Goal: Information Seeking & Learning: Learn about a topic

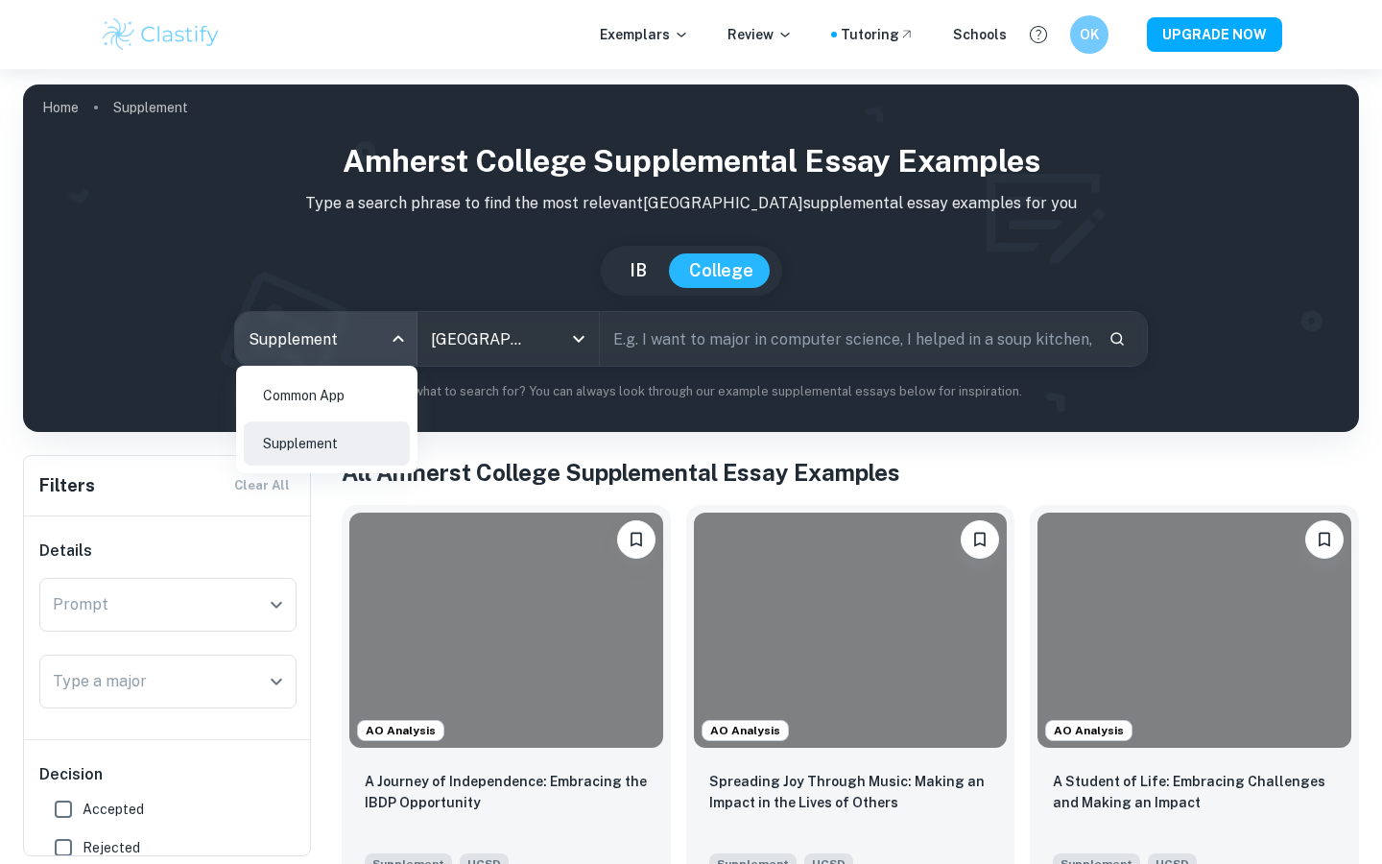
click at [298, 351] on body "We value your privacy We use cookies to enhance your browsing experience, serve…" at bounding box center [691, 501] width 1382 height 864
click at [306, 391] on li "Common App" at bounding box center [327, 395] width 166 height 44
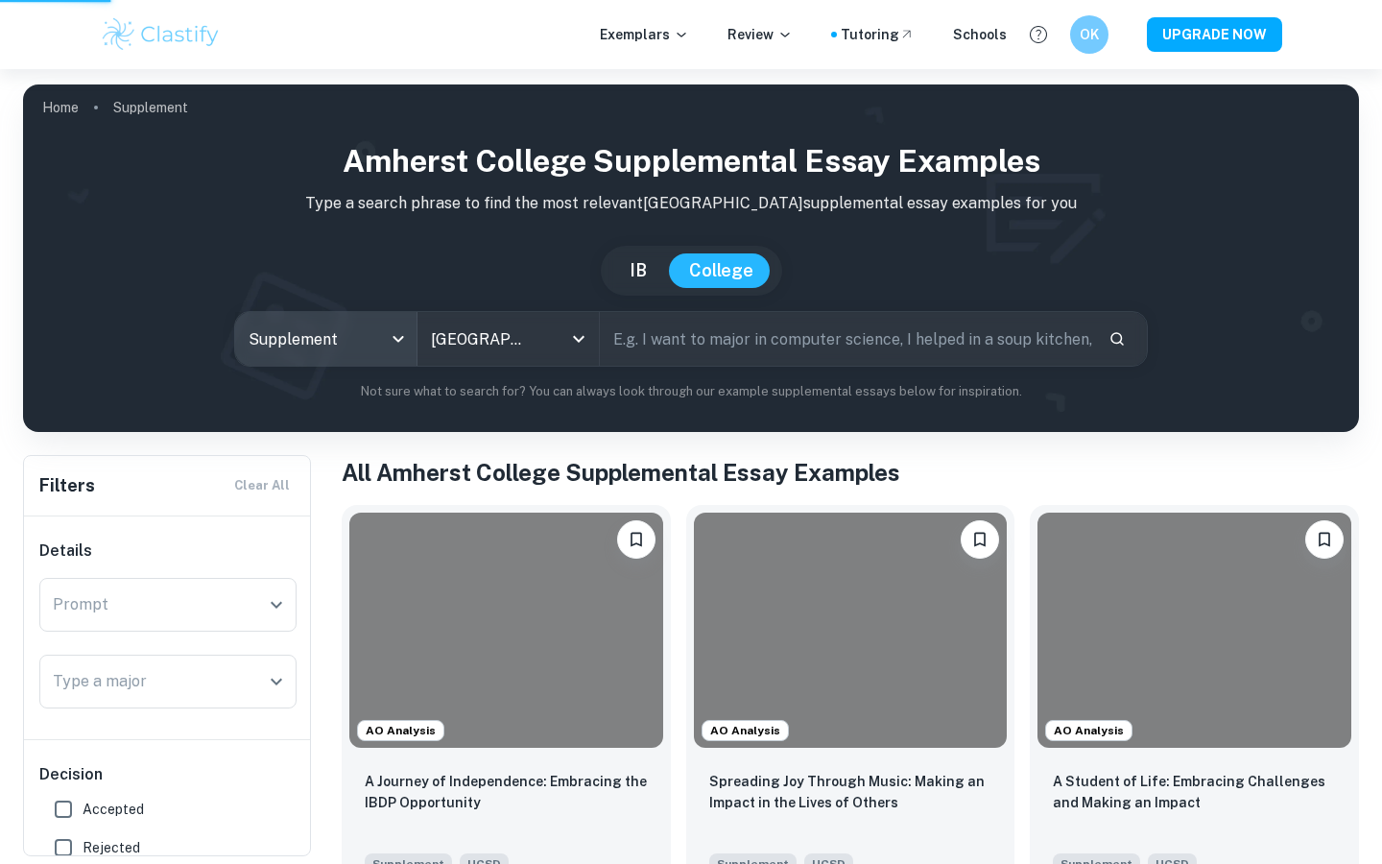
type input "common app"
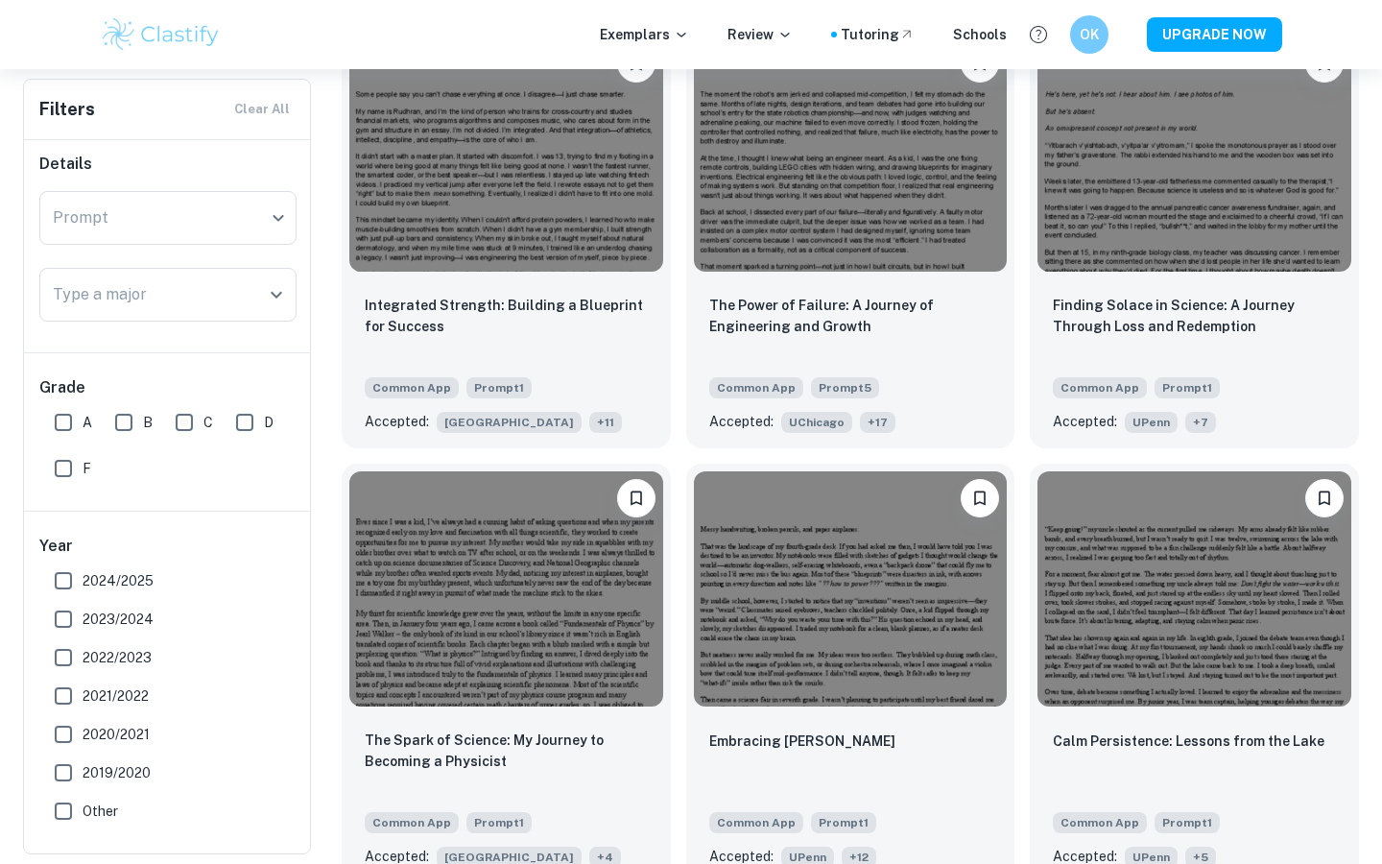
scroll to position [1084, 0]
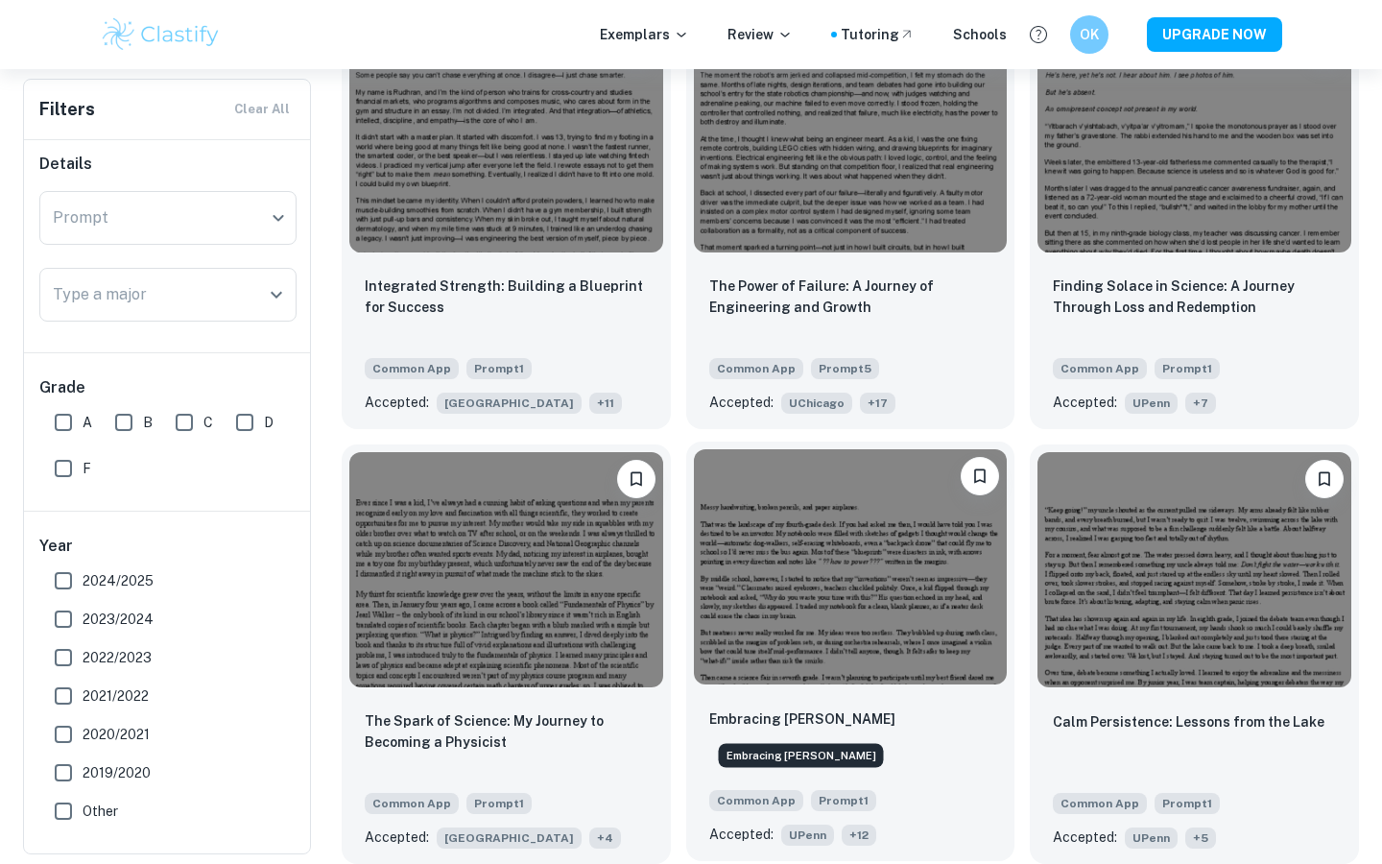
click at [754, 713] on p "Embracing [PERSON_NAME]" at bounding box center [802, 718] width 186 height 21
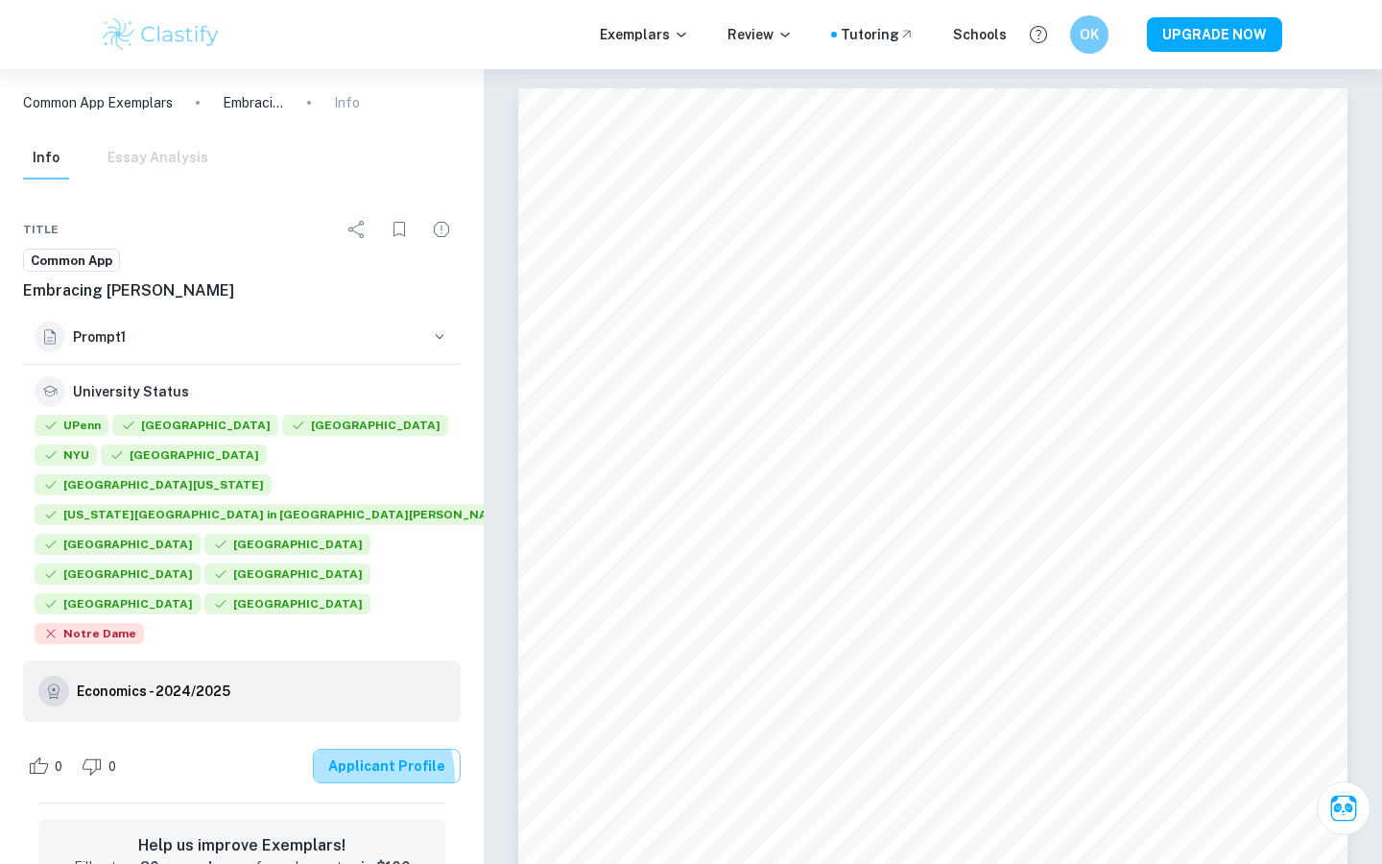
click at [358, 749] on link "Applicant Profile" at bounding box center [387, 766] width 148 height 35
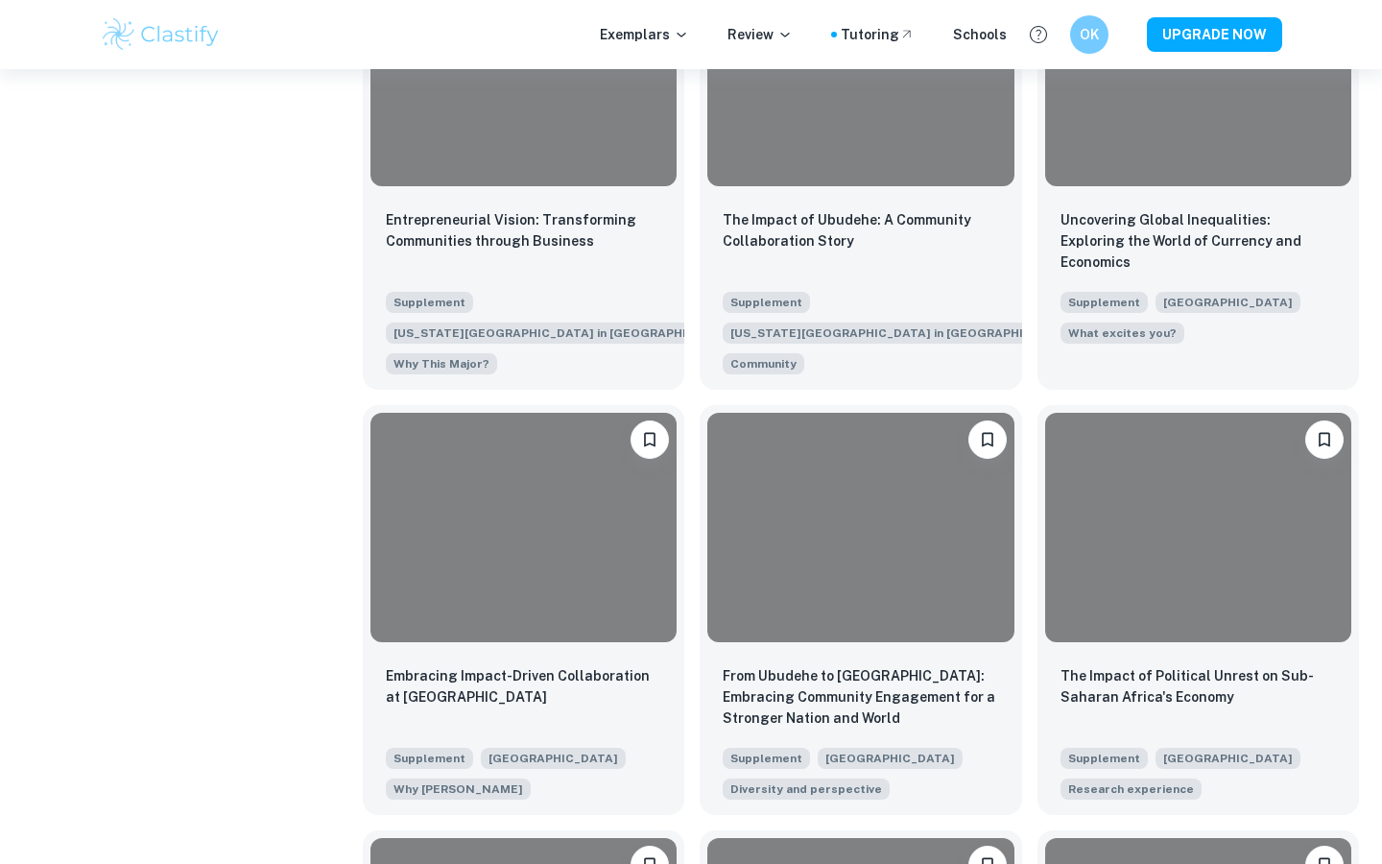
scroll to position [1768, 0]
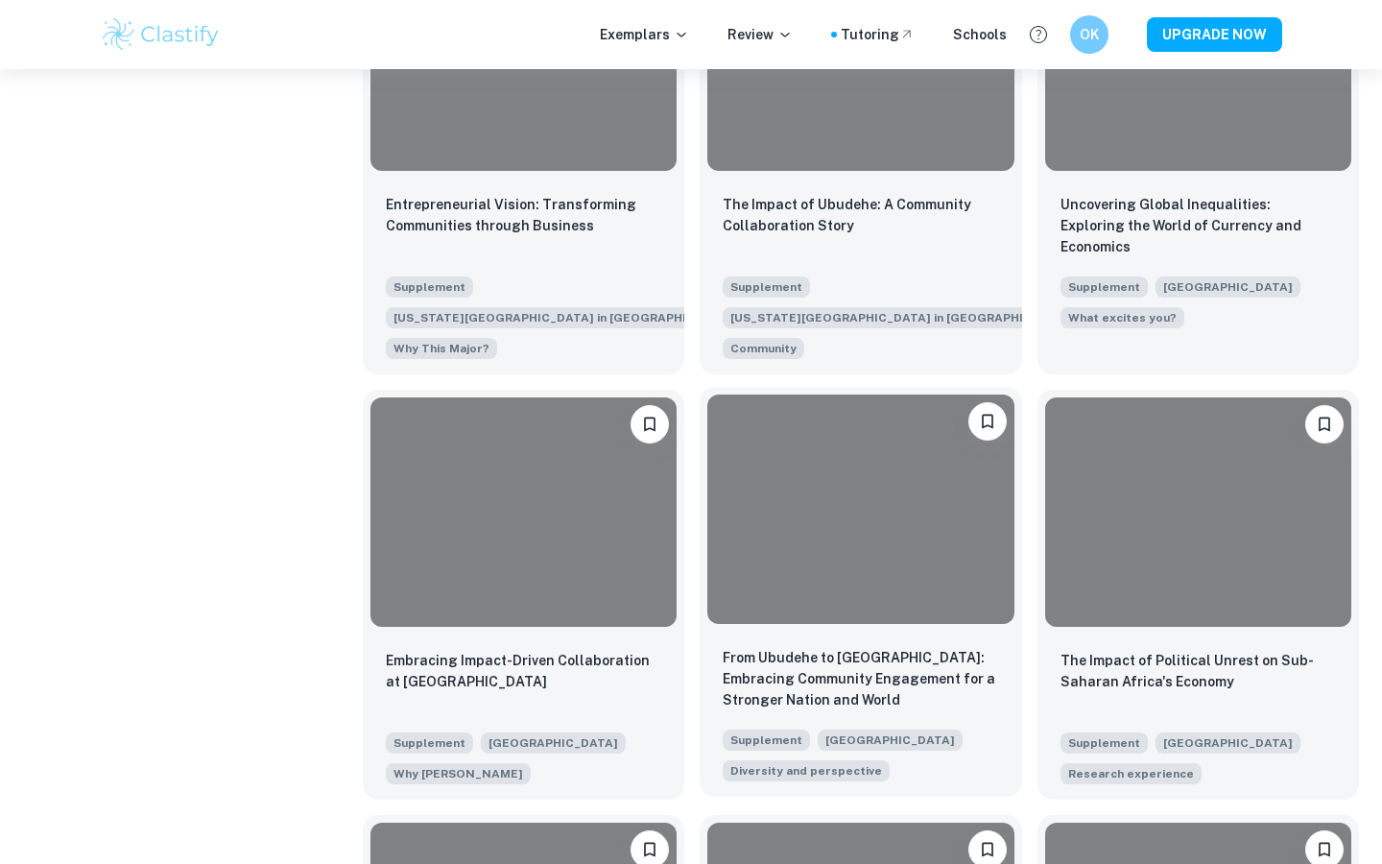
click at [817, 631] on div at bounding box center [861, 509] width 322 height 245
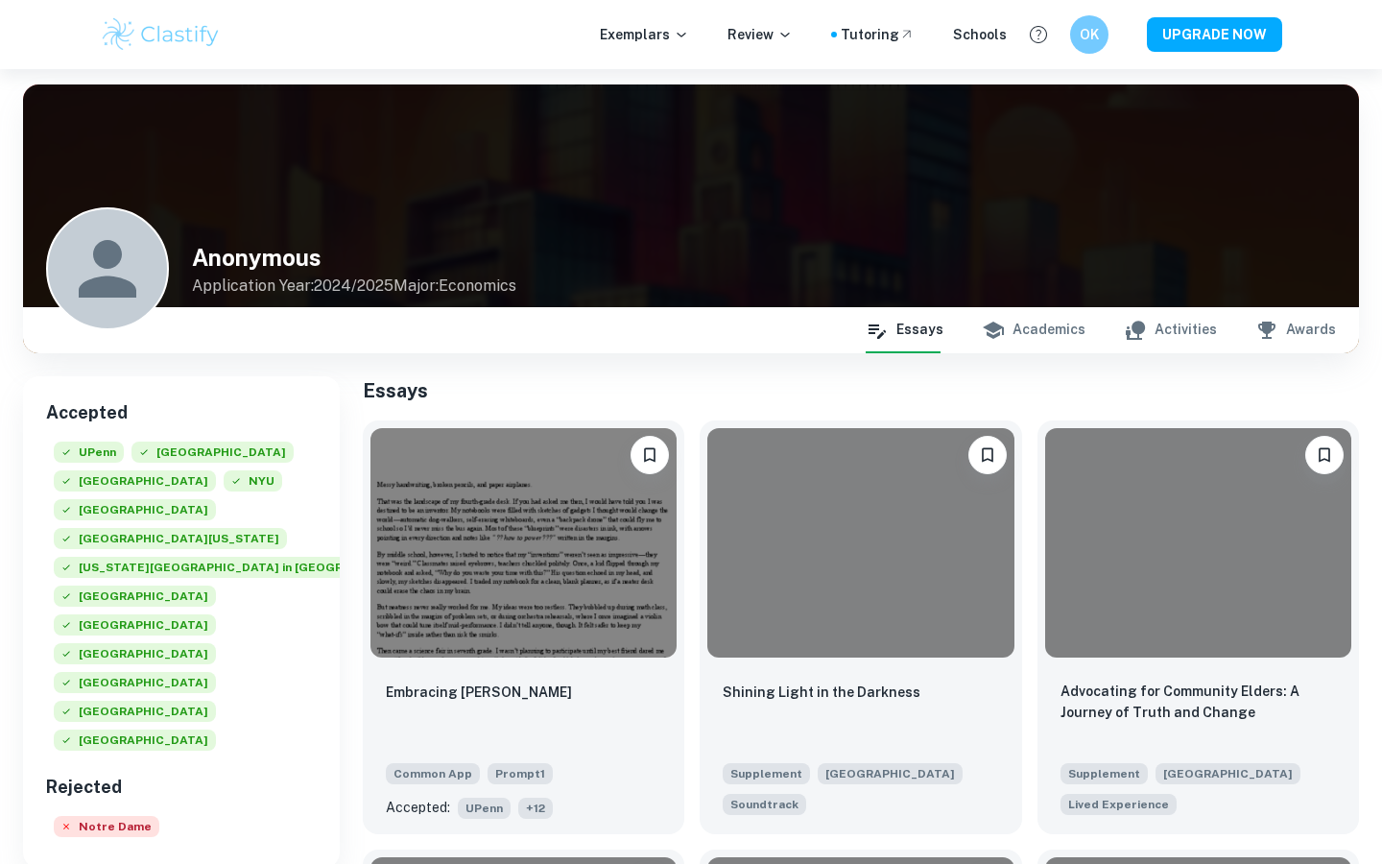
click at [1035, 327] on button "Academics" at bounding box center [1034, 330] width 104 height 46
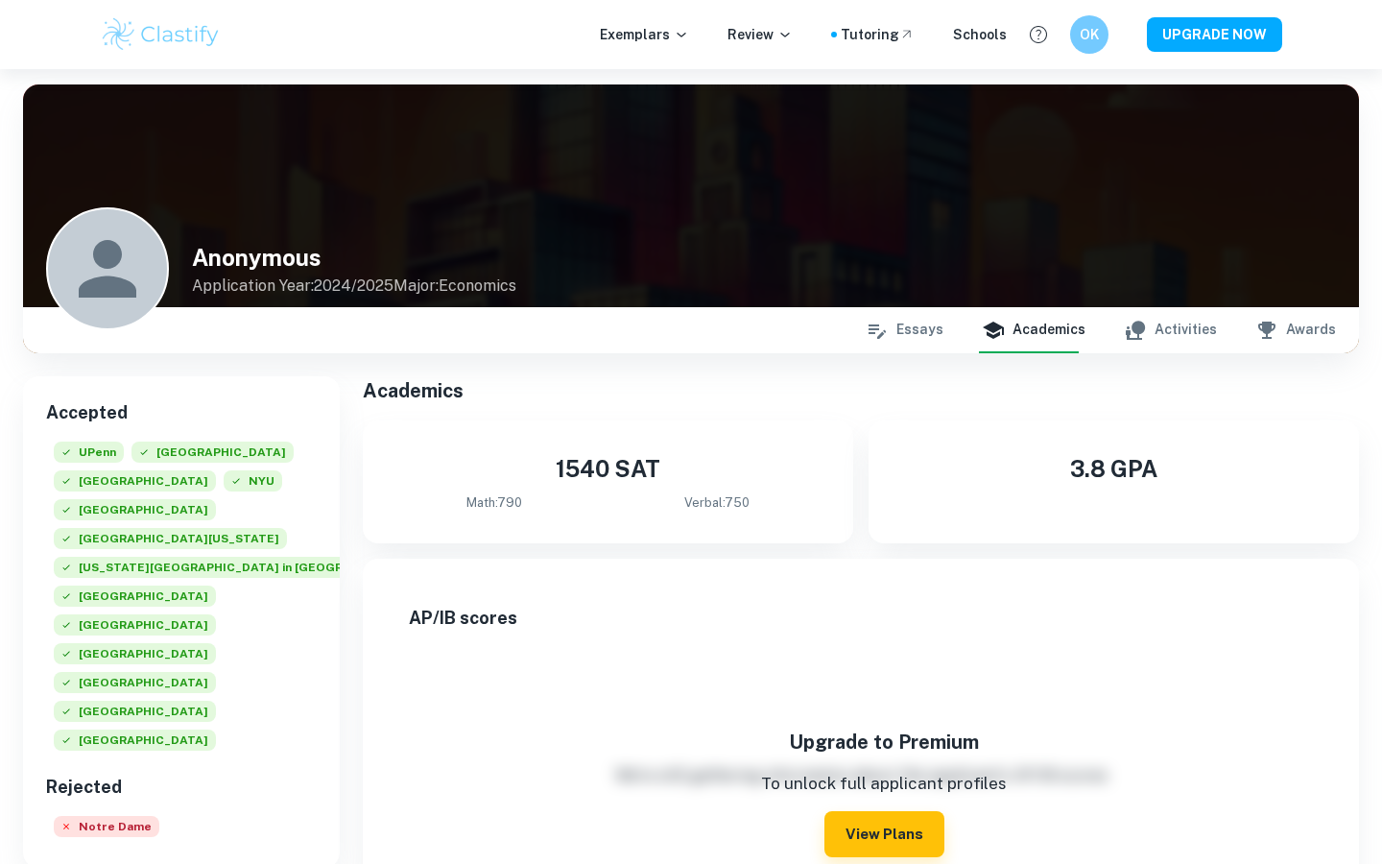
click at [1185, 336] on button "Activities" at bounding box center [1170, 330] width 93 height 46
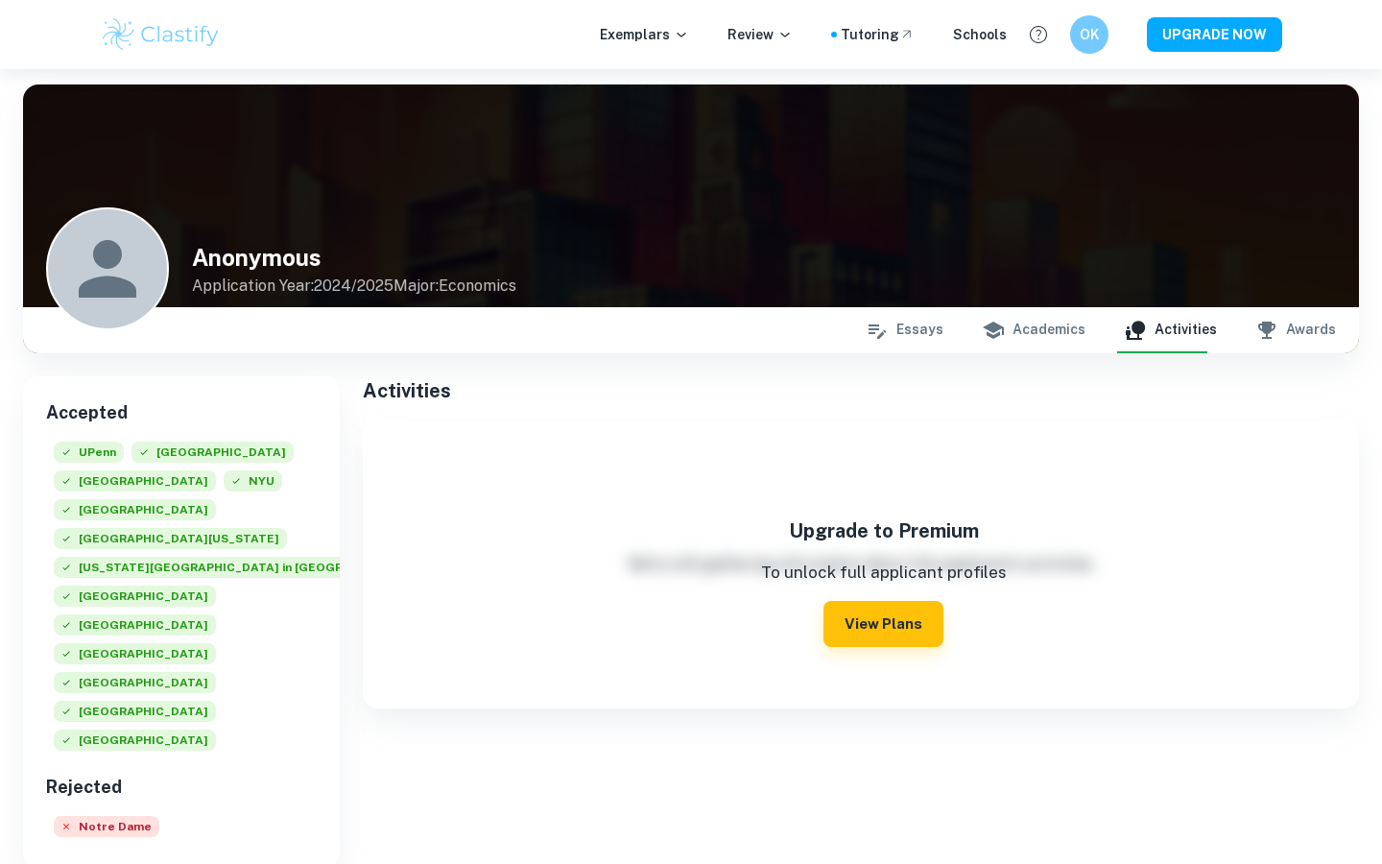
click at [1271, 334] on icon "button" at bounding box center [1267, 330] width 23 height 23
click at [1213, 336] on button "Activities" at bounding box center [1170, 330] width 93 height 46
click at [1066, 342] on button "Academics" at bounding box center [1034, 330] width 104 height 46
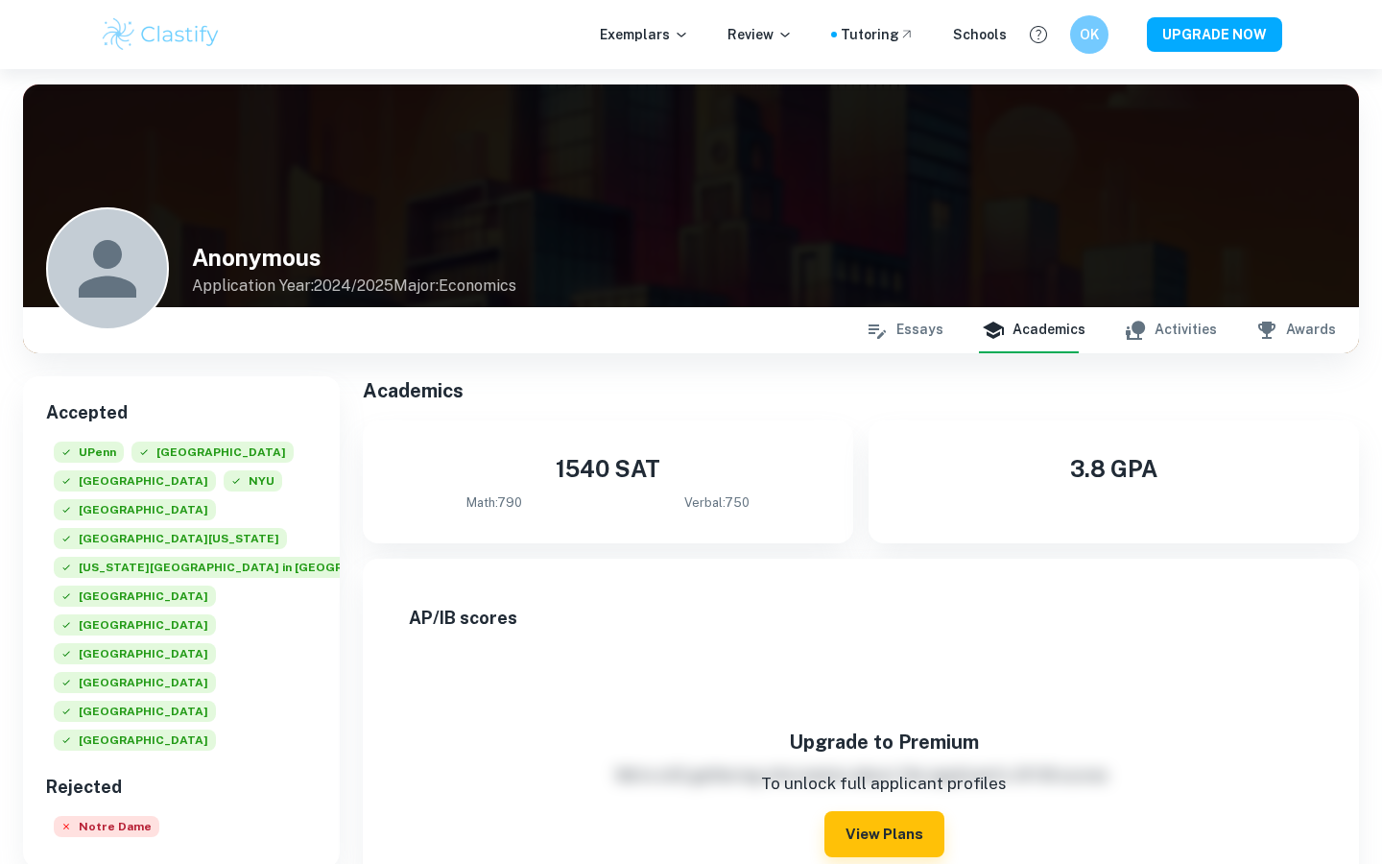
click at [913, 335] on button "Essays" at bounding box center [905, 330] width 78 height 46
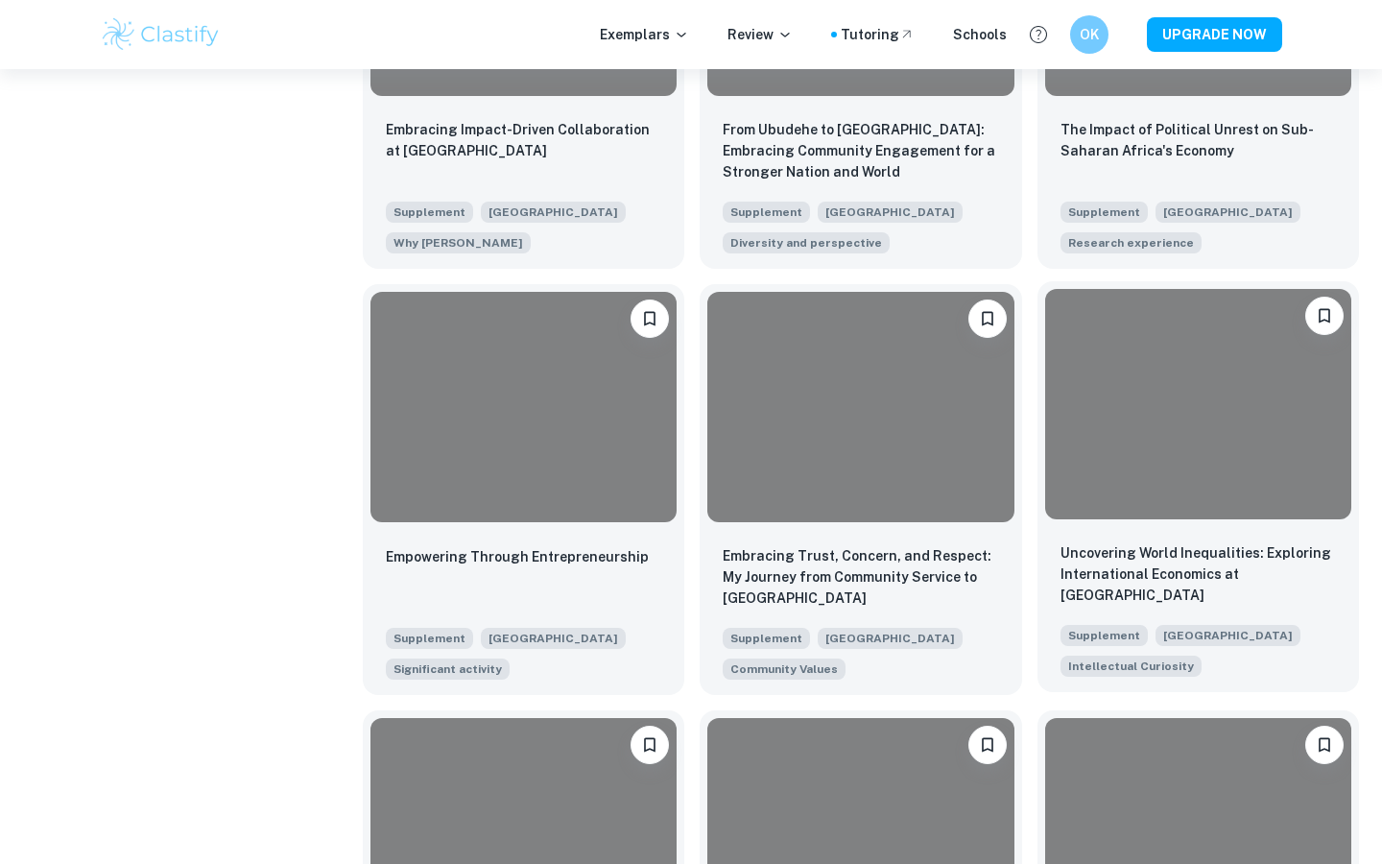
scroll to position [2292, 0]
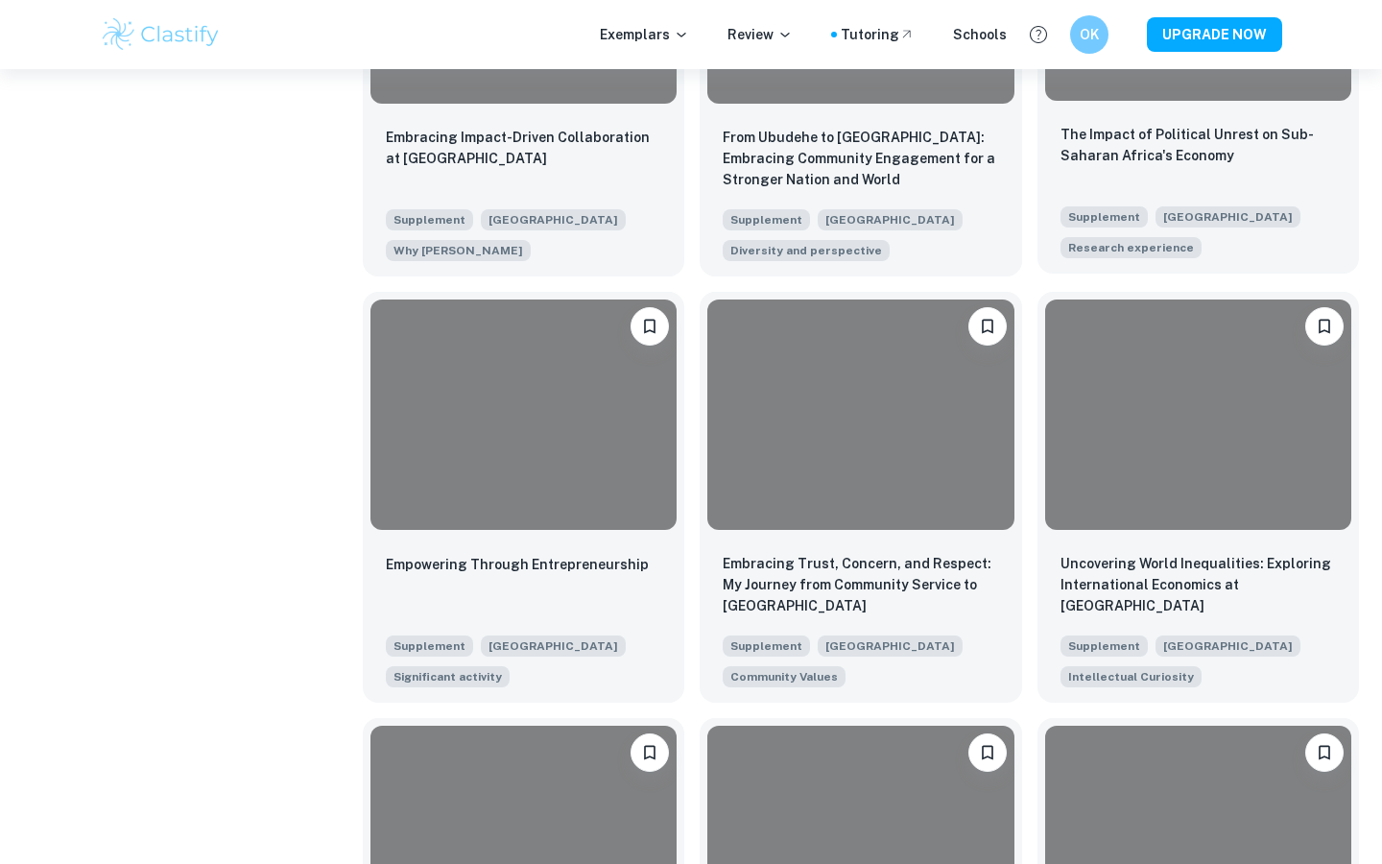
click at [1192, 185] on div "The Impact of Political Unrest on Sub-Saharan Africa's Economy" at bounding box center [1199, 156] width 276 height 65
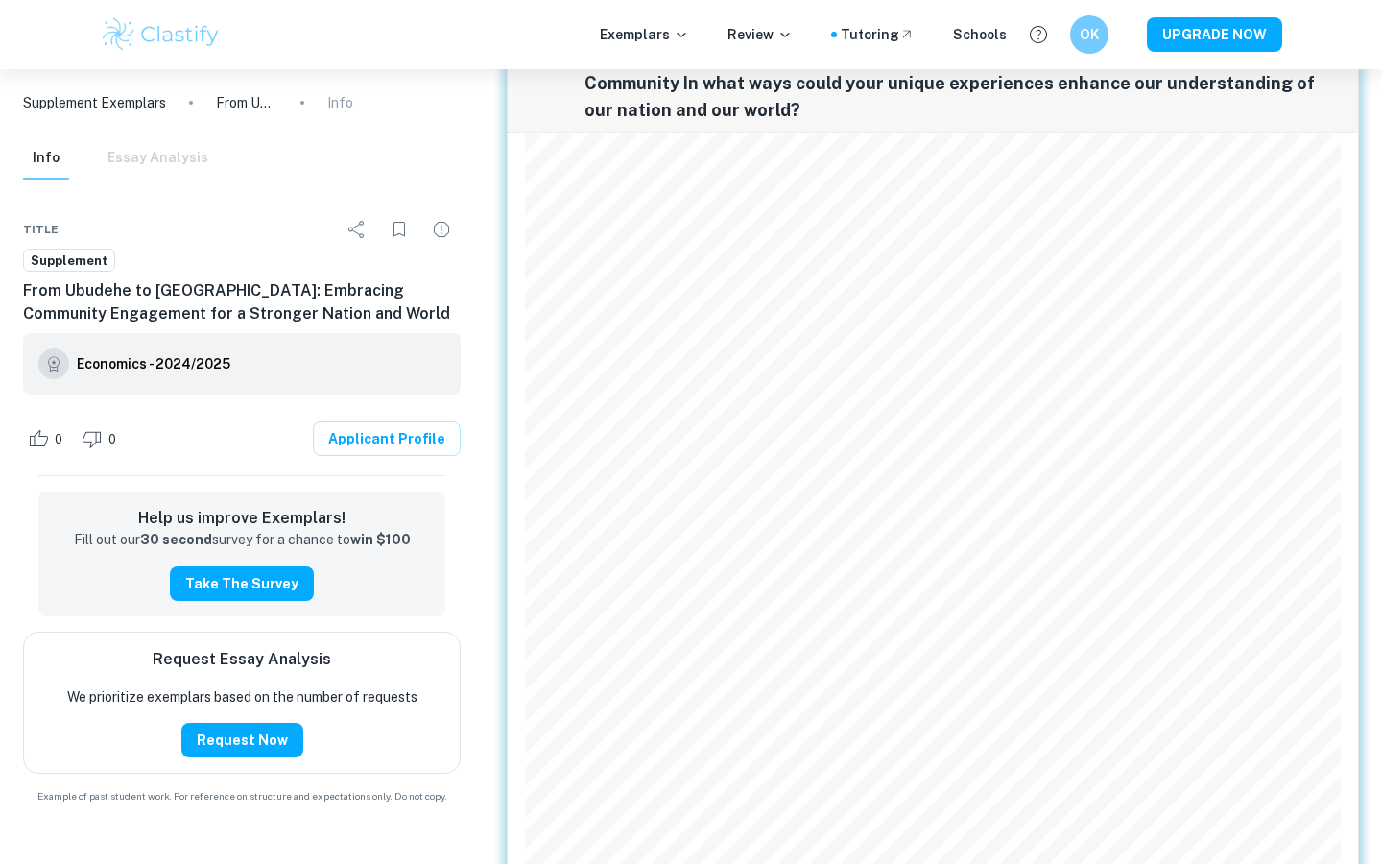
scroll to position [183, 0]
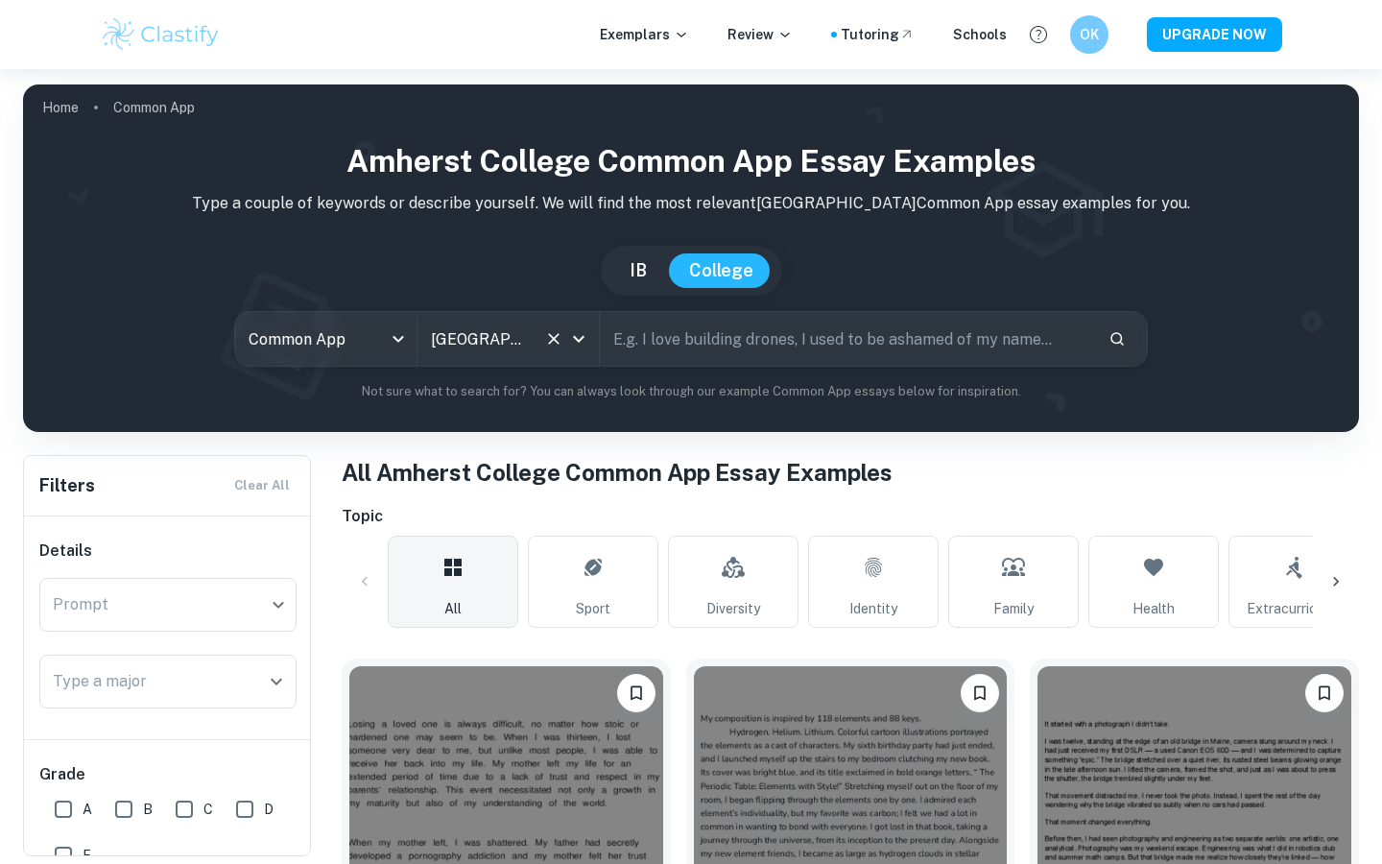
click at [551, 339] on icon "Clear" at bounding box center [553, 338] width 19 height 19
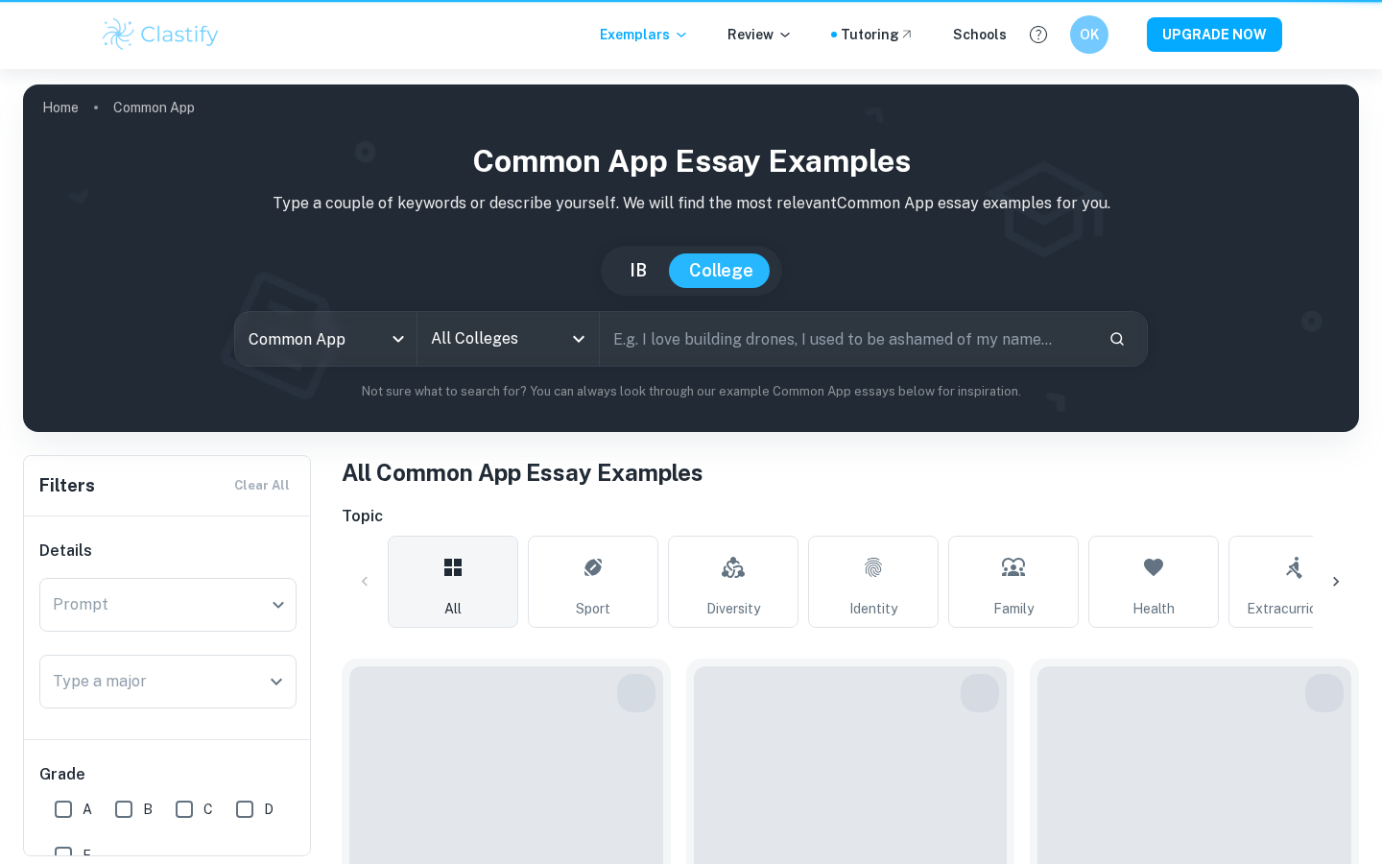
click at [679, 347] on input "text" at bounding box center [846, 339] width 493 height 54
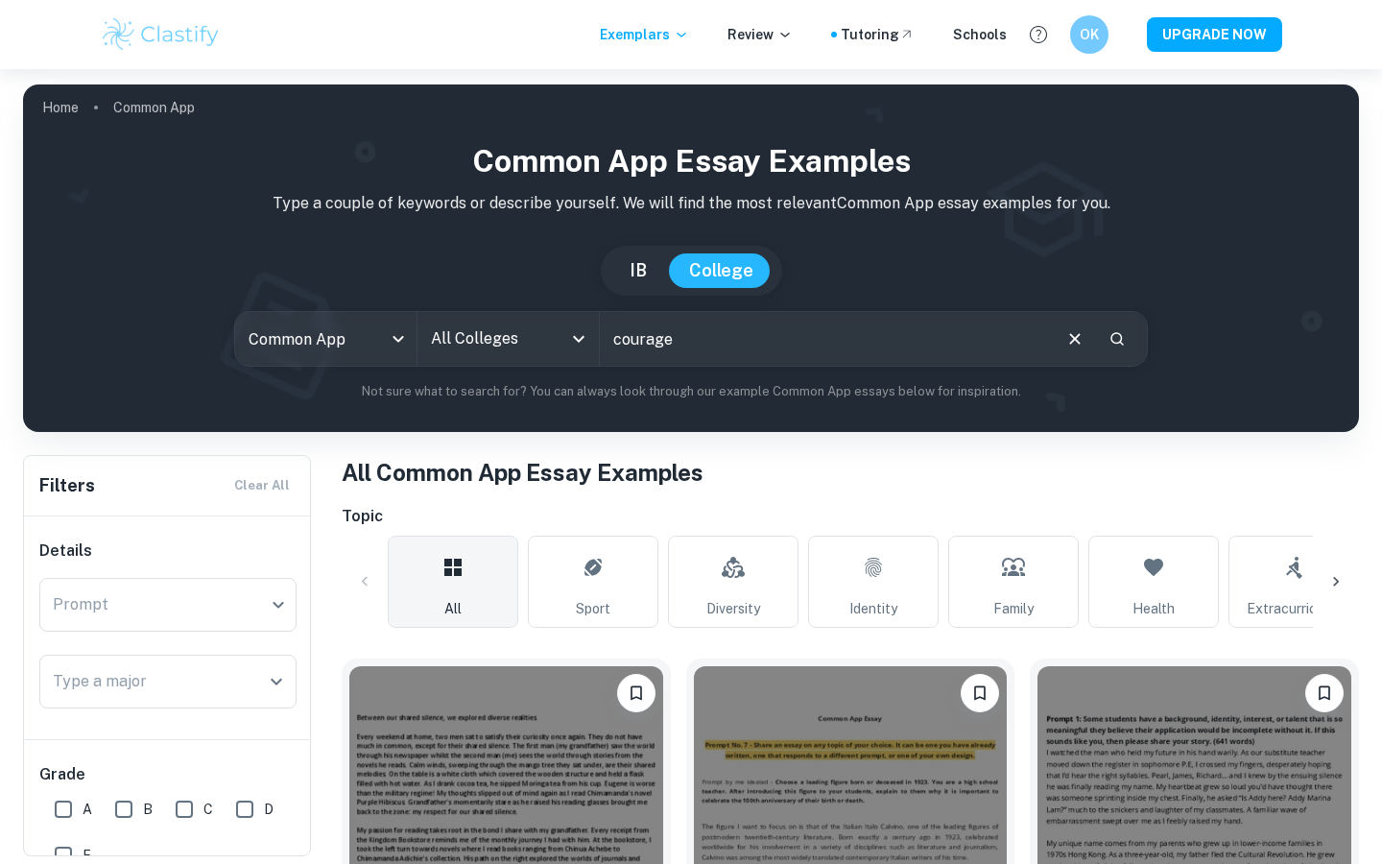
type input "courage"
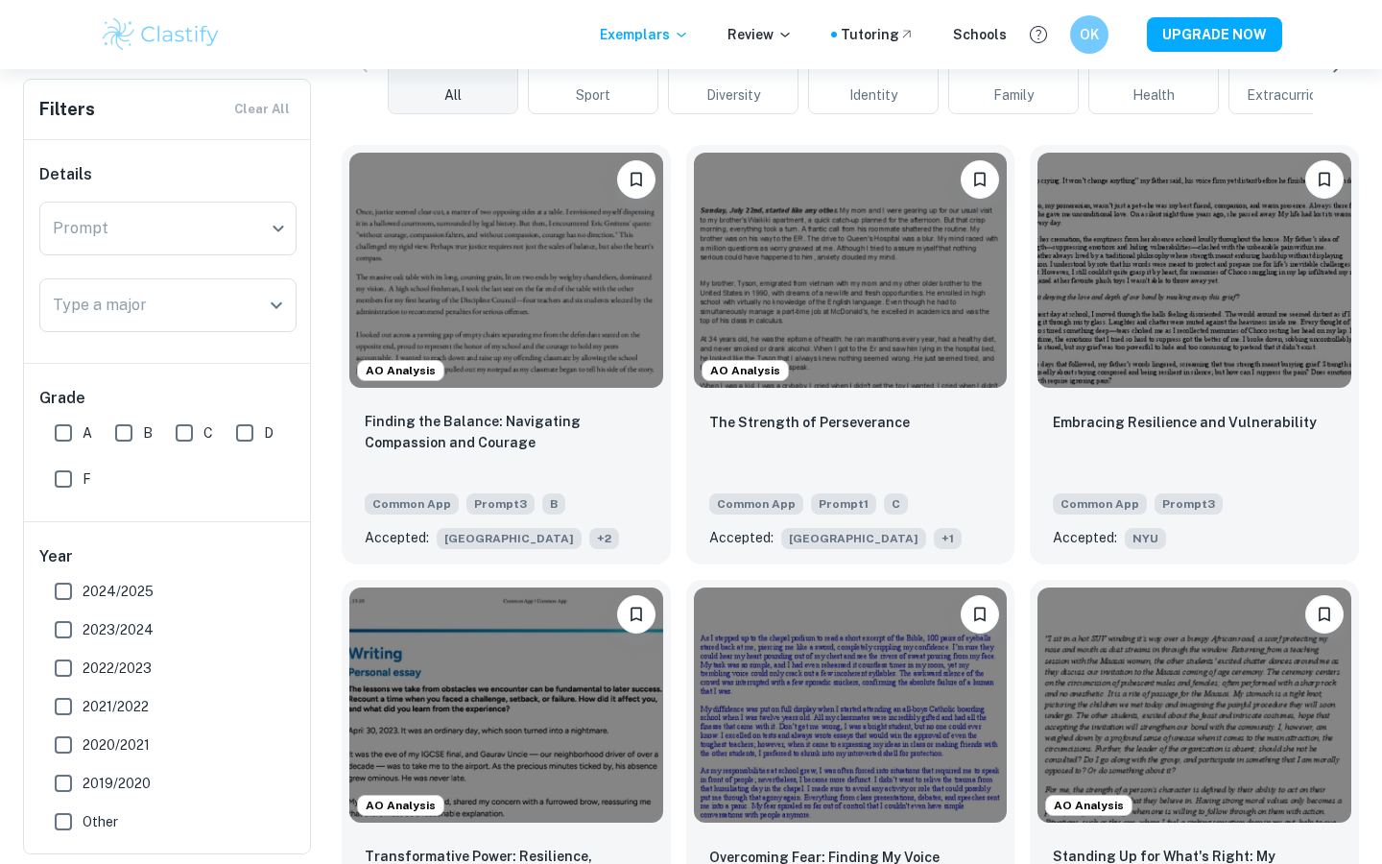
scroll to position [513, 0]
click at [622, 482] on div "Common App Prompt 3 B" at bounding box center [498, 497] width 283 height 31
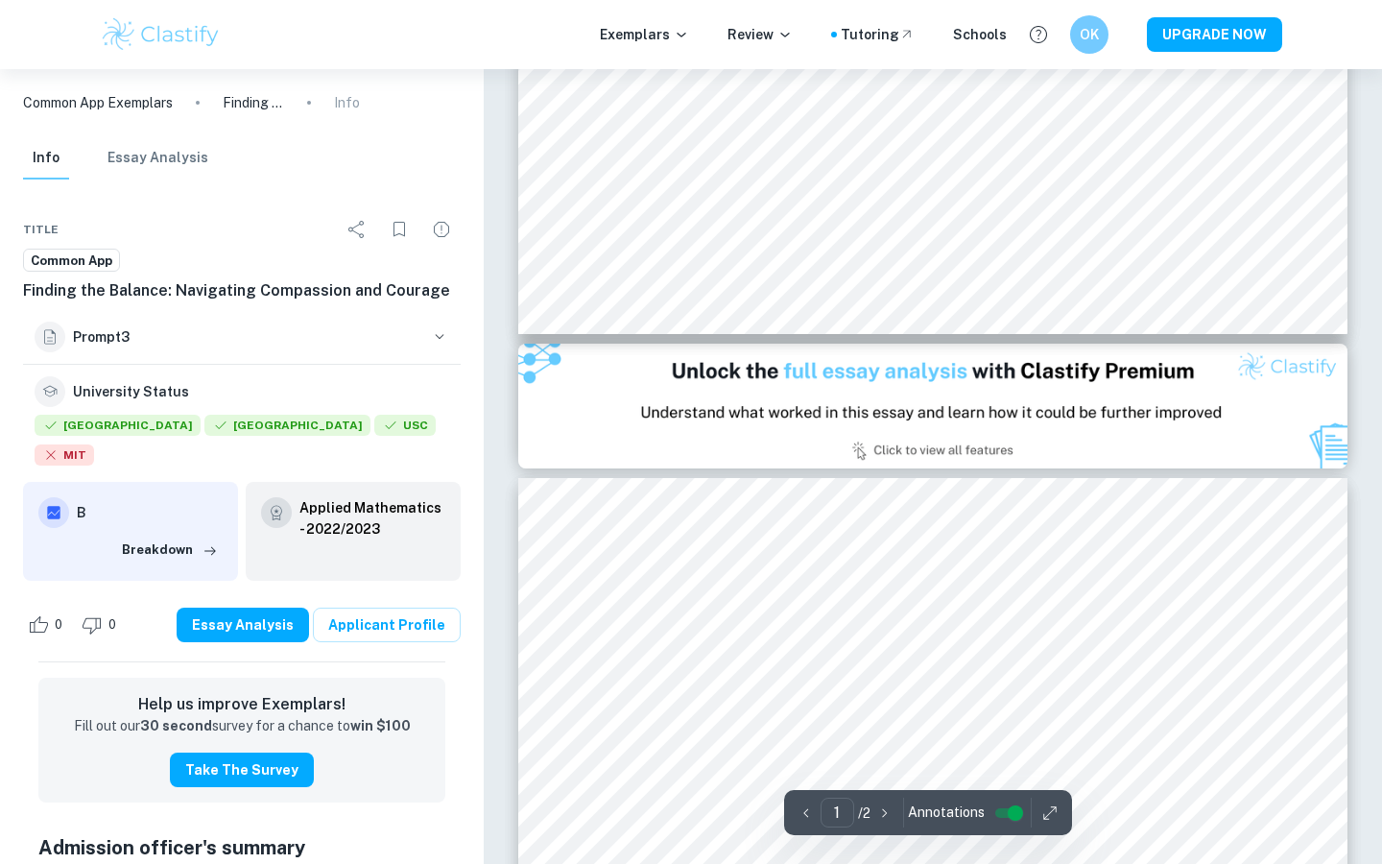
scroll to position [828, 0]
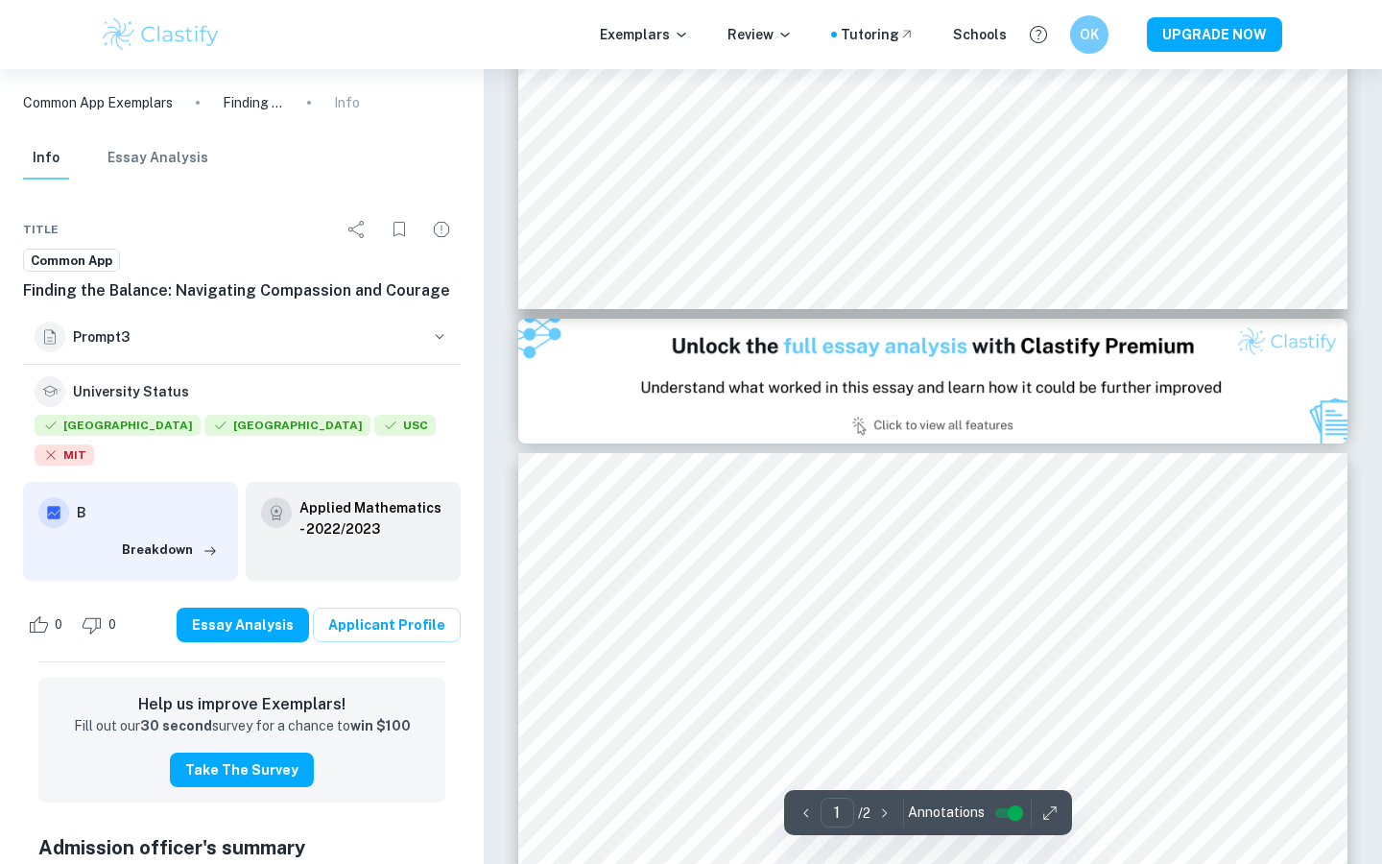
type input "2"
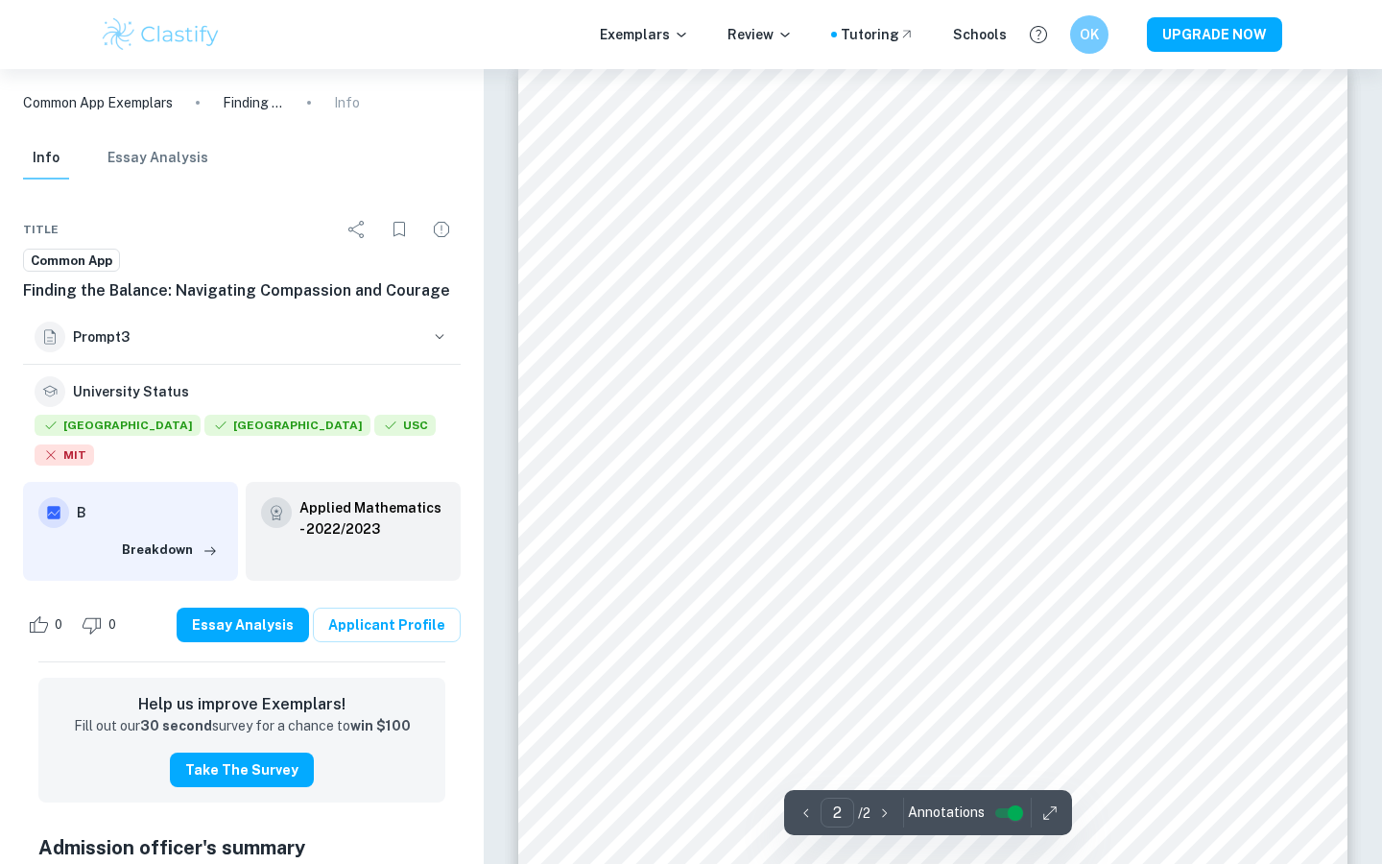
scroll to position [1240, 0]
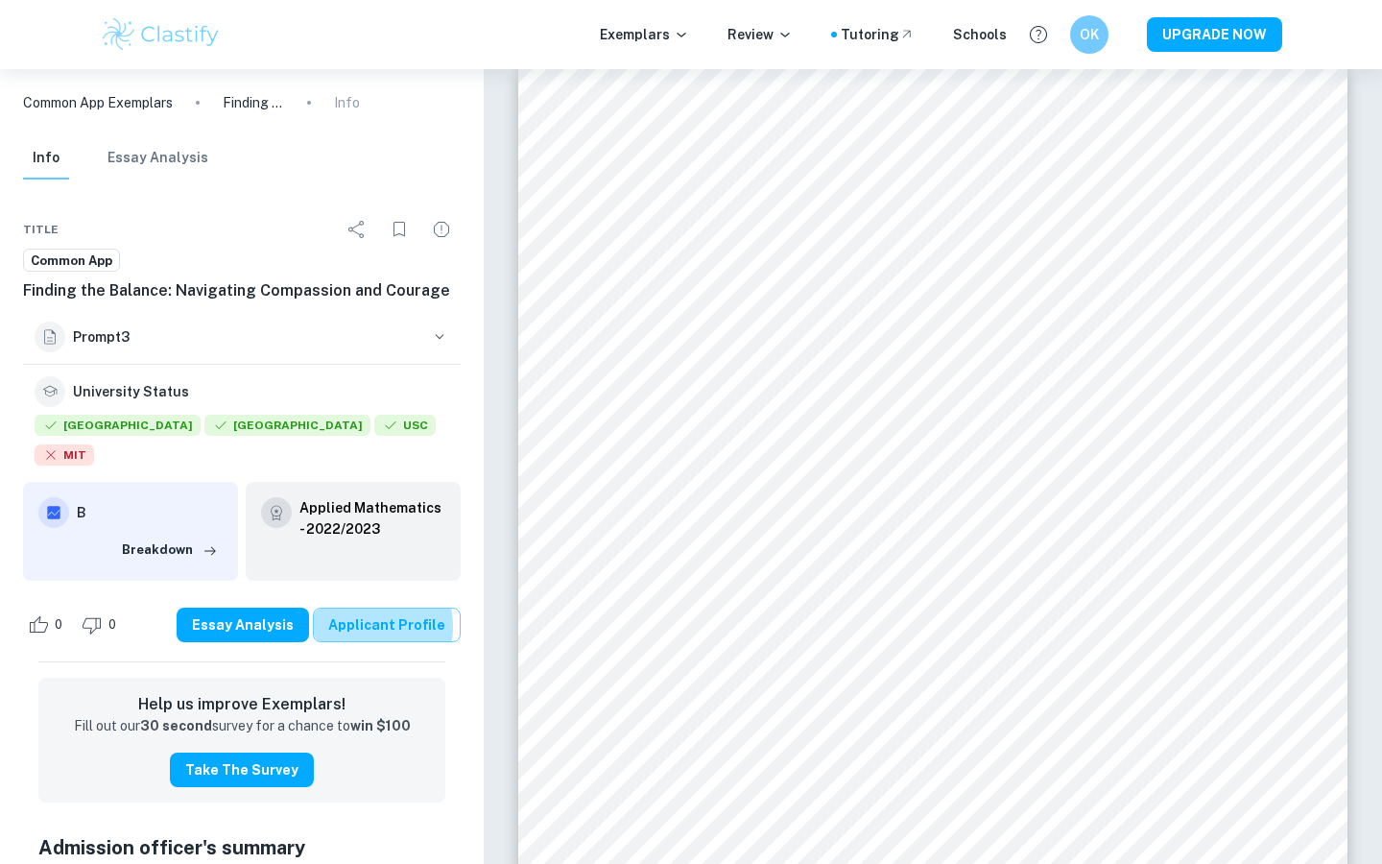
click at [373, 608] on link "Applicant Profile" at bounding box center [387, 625] width 148 height 35
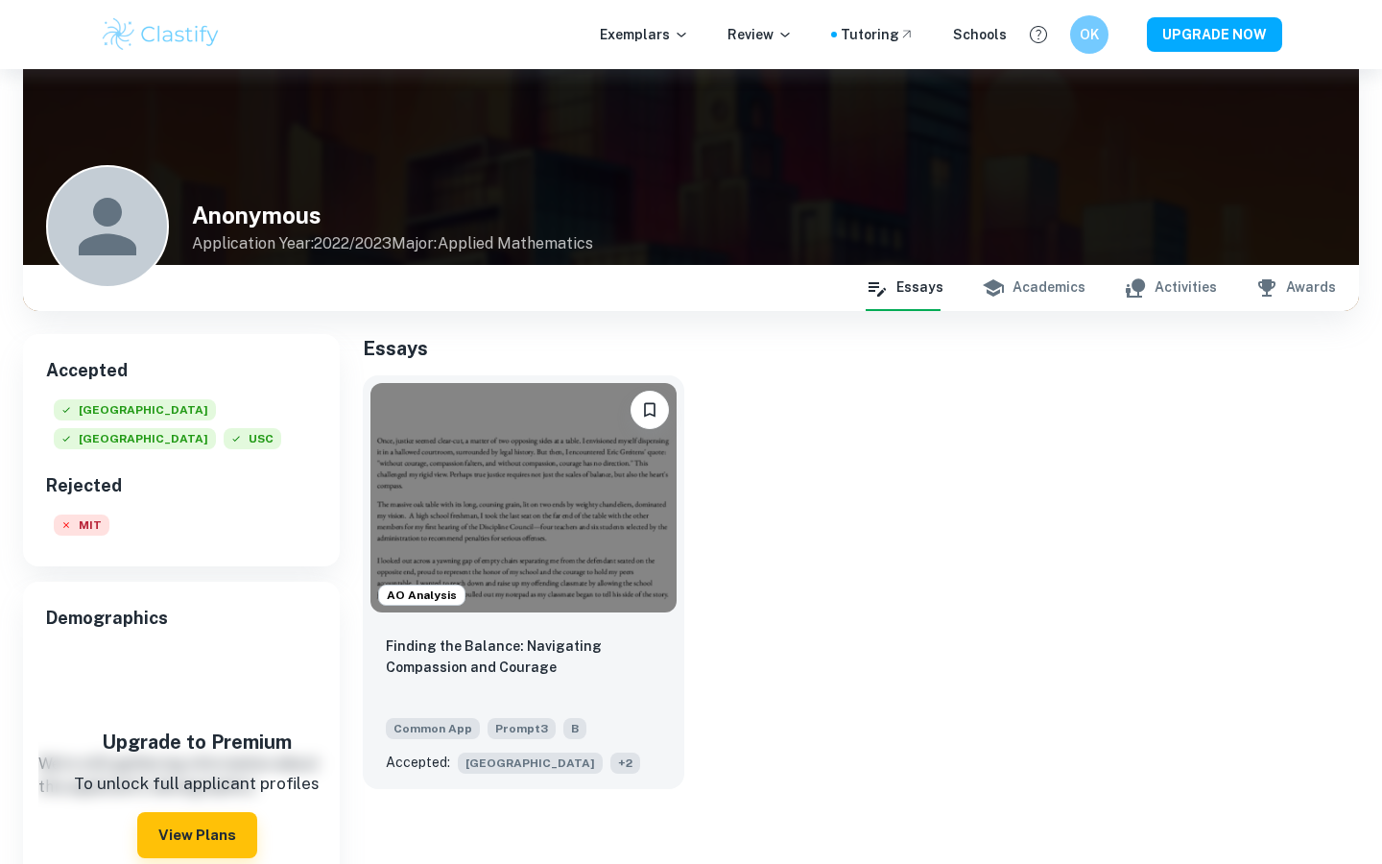
scroll to position [119, 0]
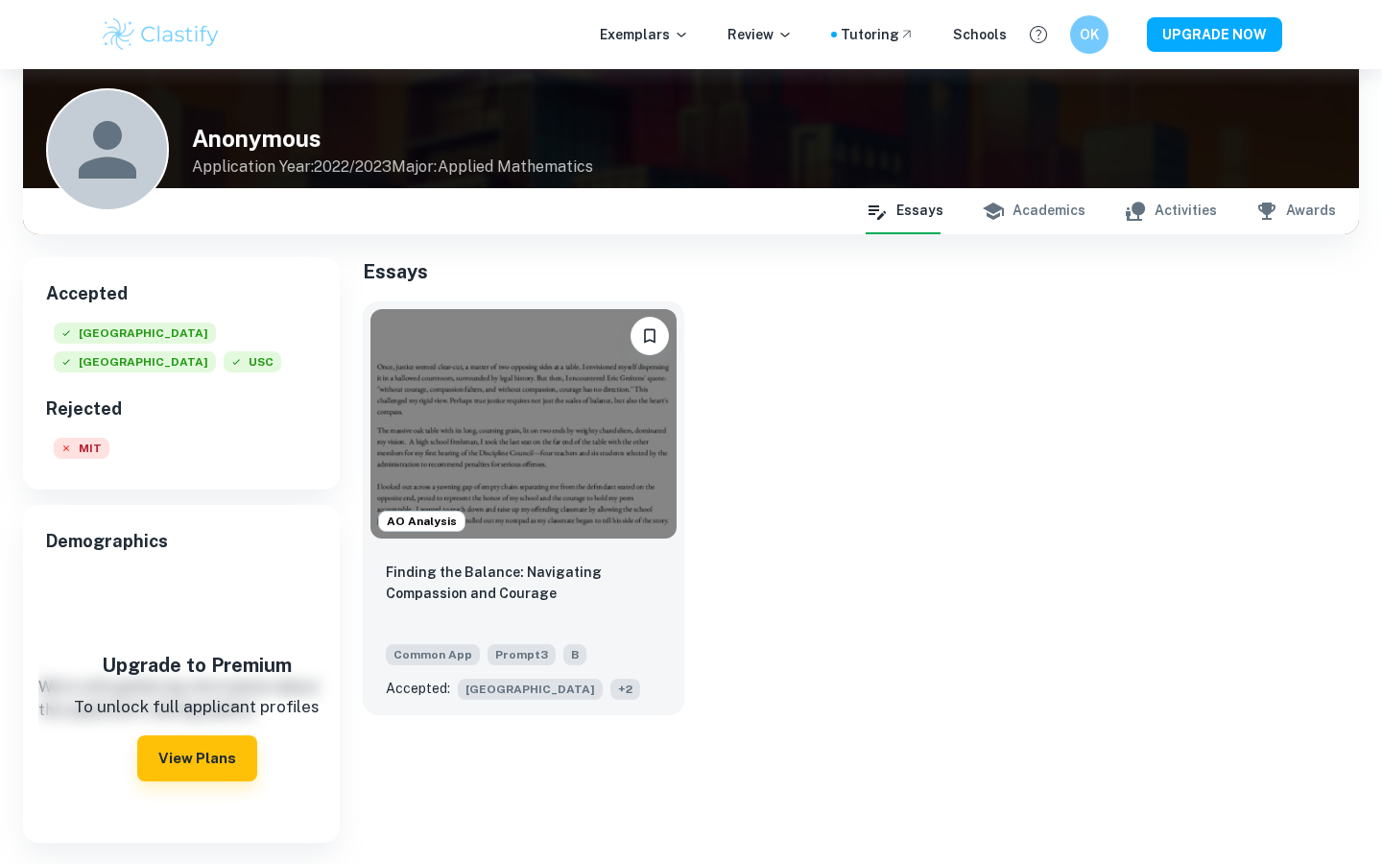
click at [1003, 218] on icon "button" at bounding box center [993, 211] width 21 height 17
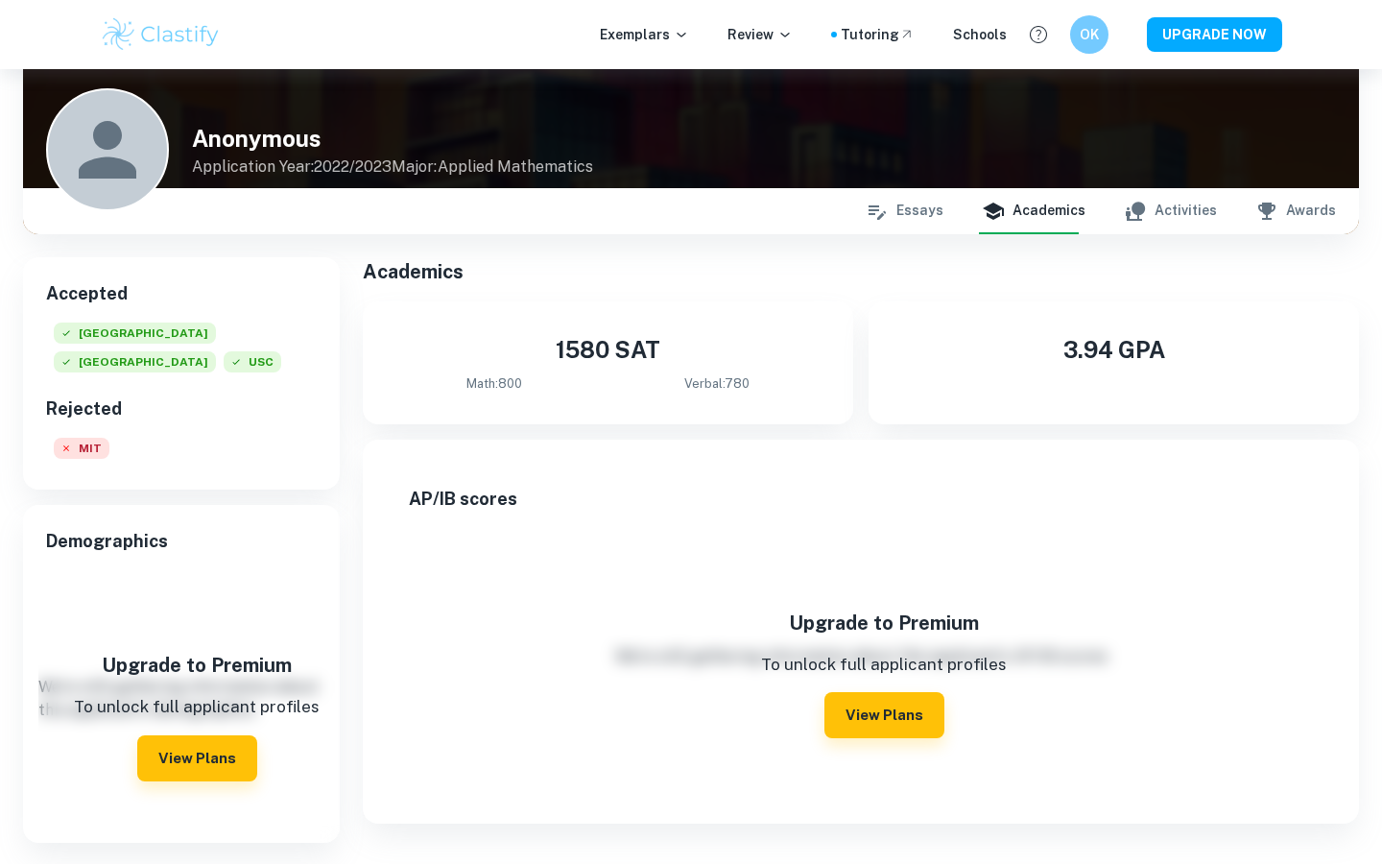
click at [909, 208] on button "Essays" at bounding box center [905, 211] width 78 height 46
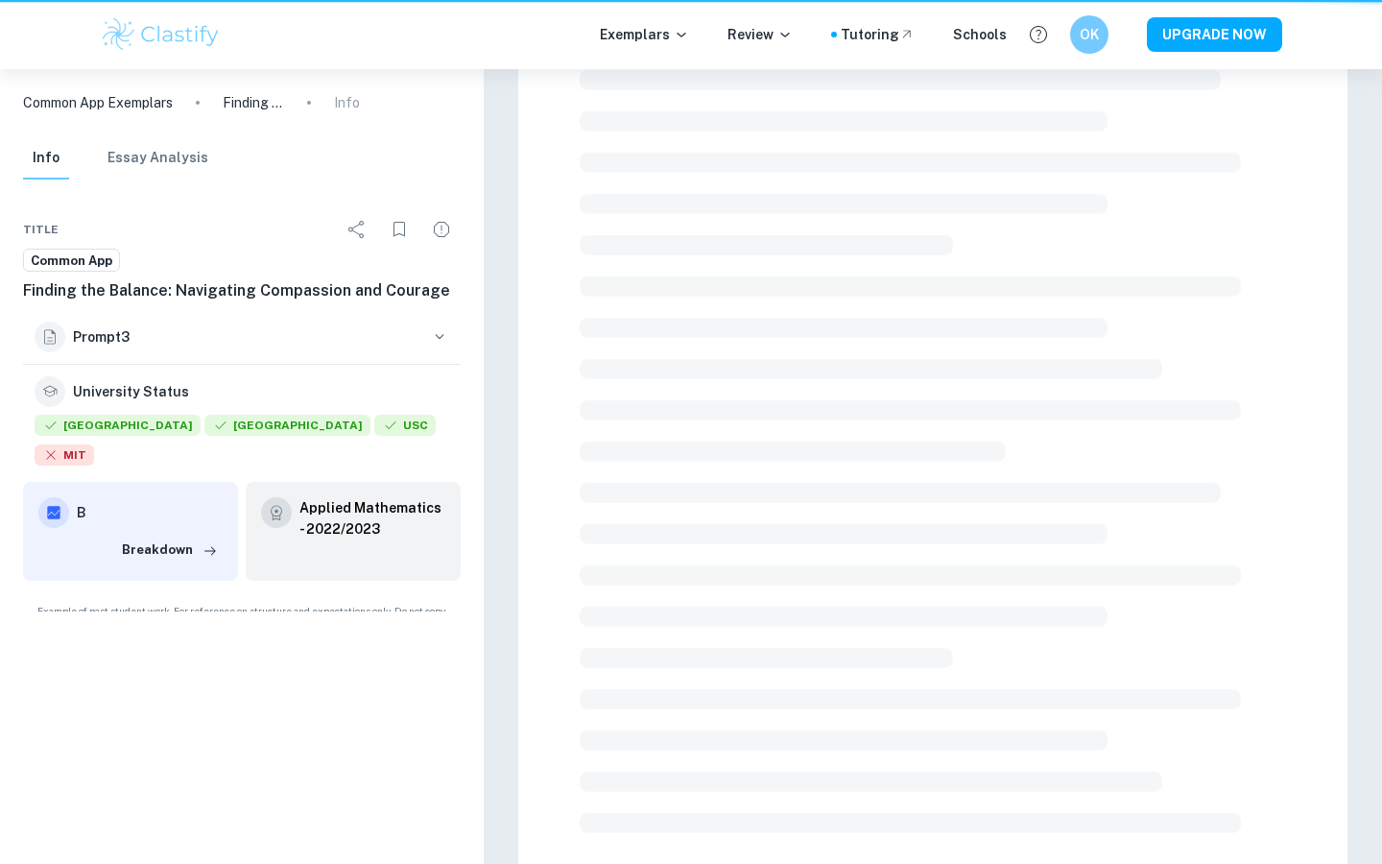
scroll to position [397, 0]
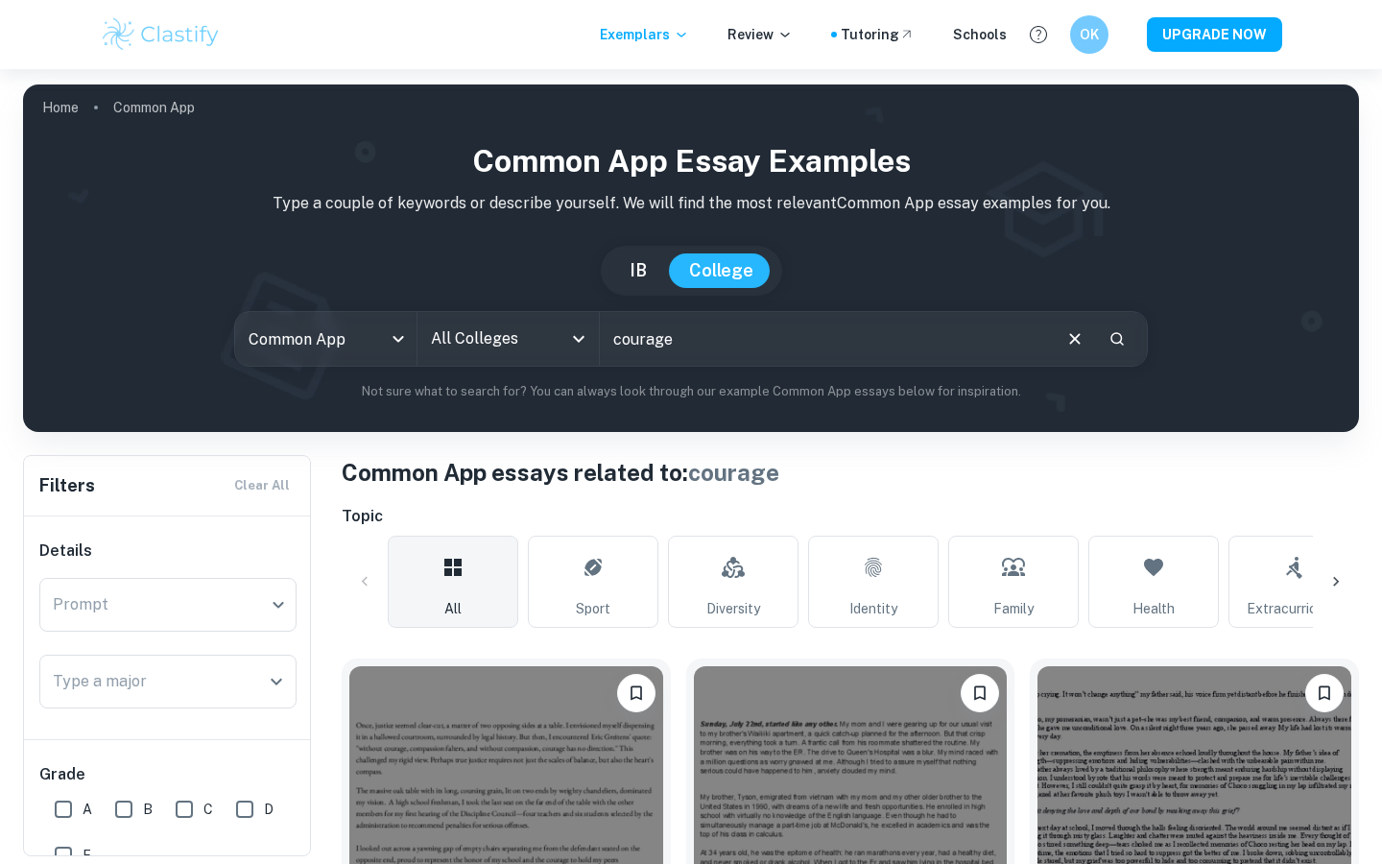
click at [507, 342] on input "All Colleges" at bounding box center [493, 339] width 135 height 36
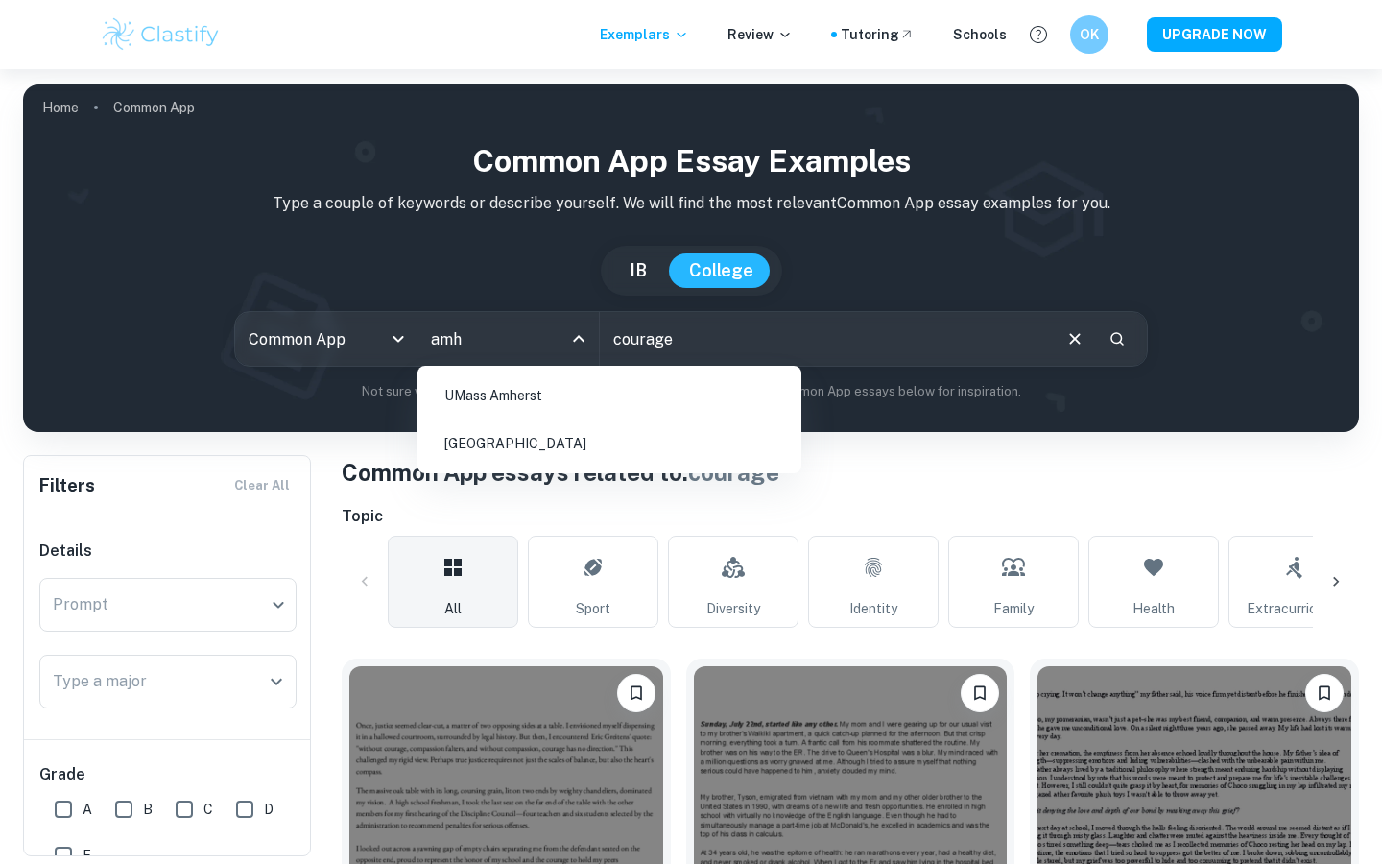
click at [492, 436] on li "[GEOGRAPHIC_DATA]" at bounding box center [609, 443] width 369 height 44
type input "amh"
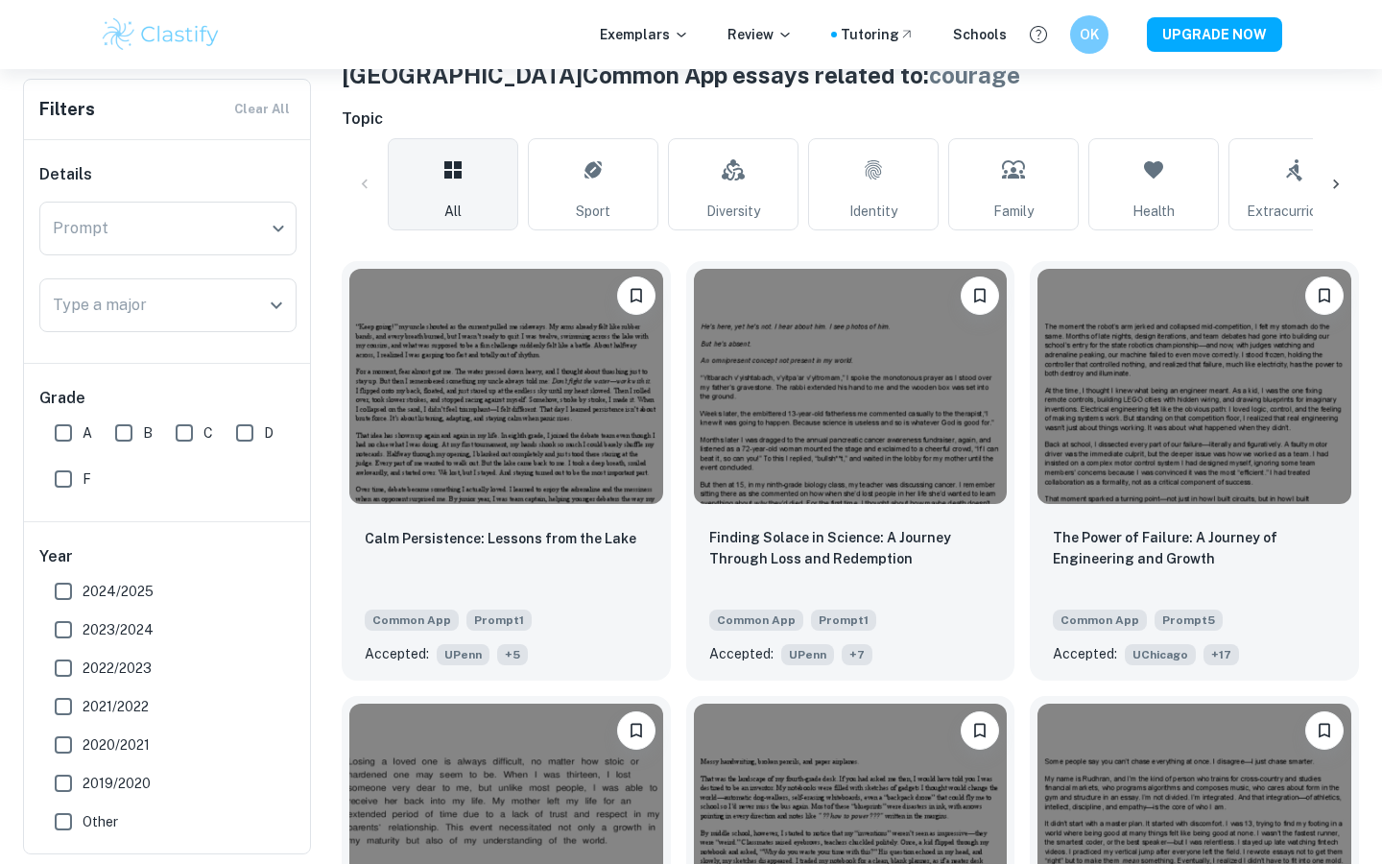
scroll to position [370, 0]
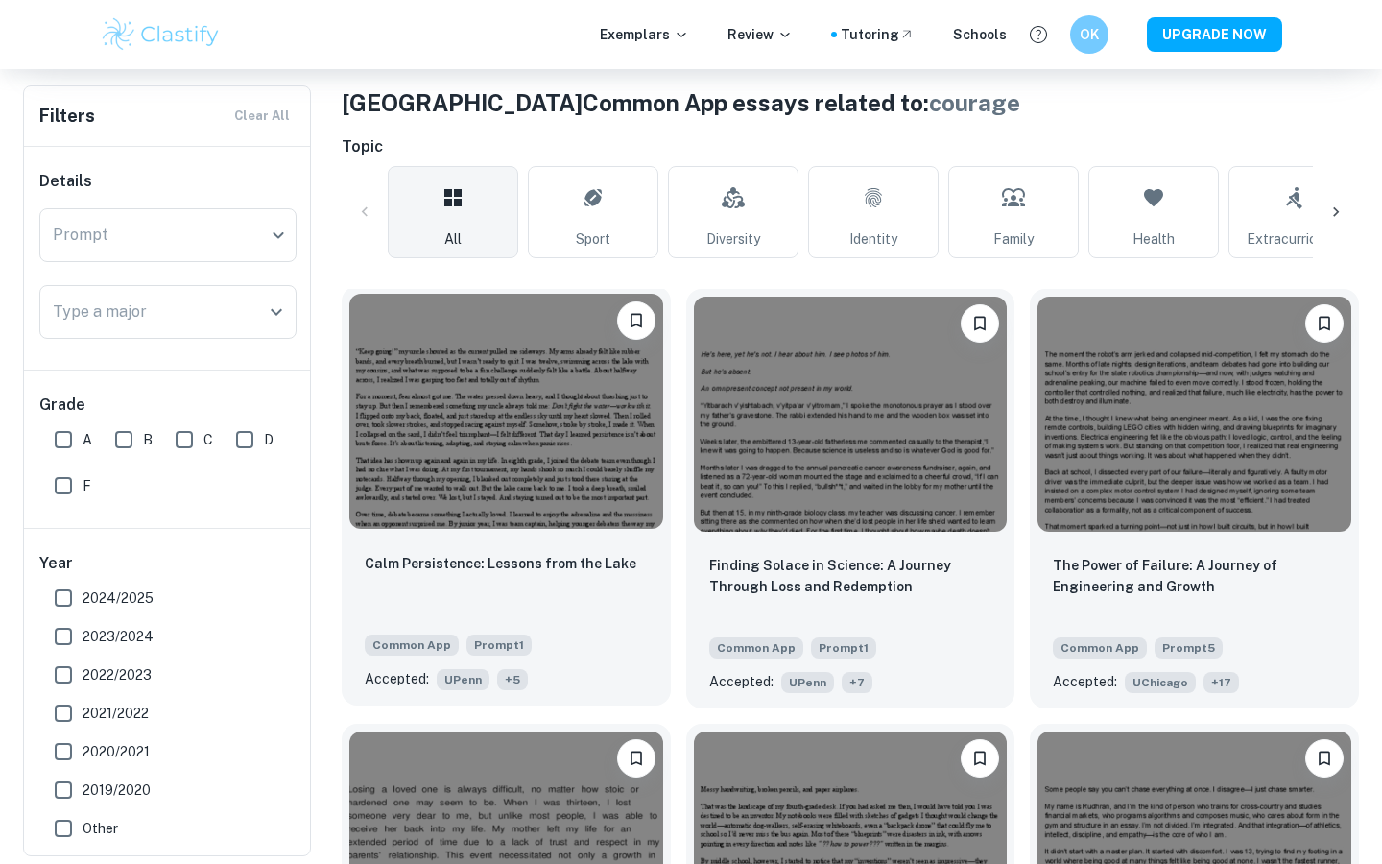
click at [514, 497] on img at bounding box center [506, 411] width 314 height 235
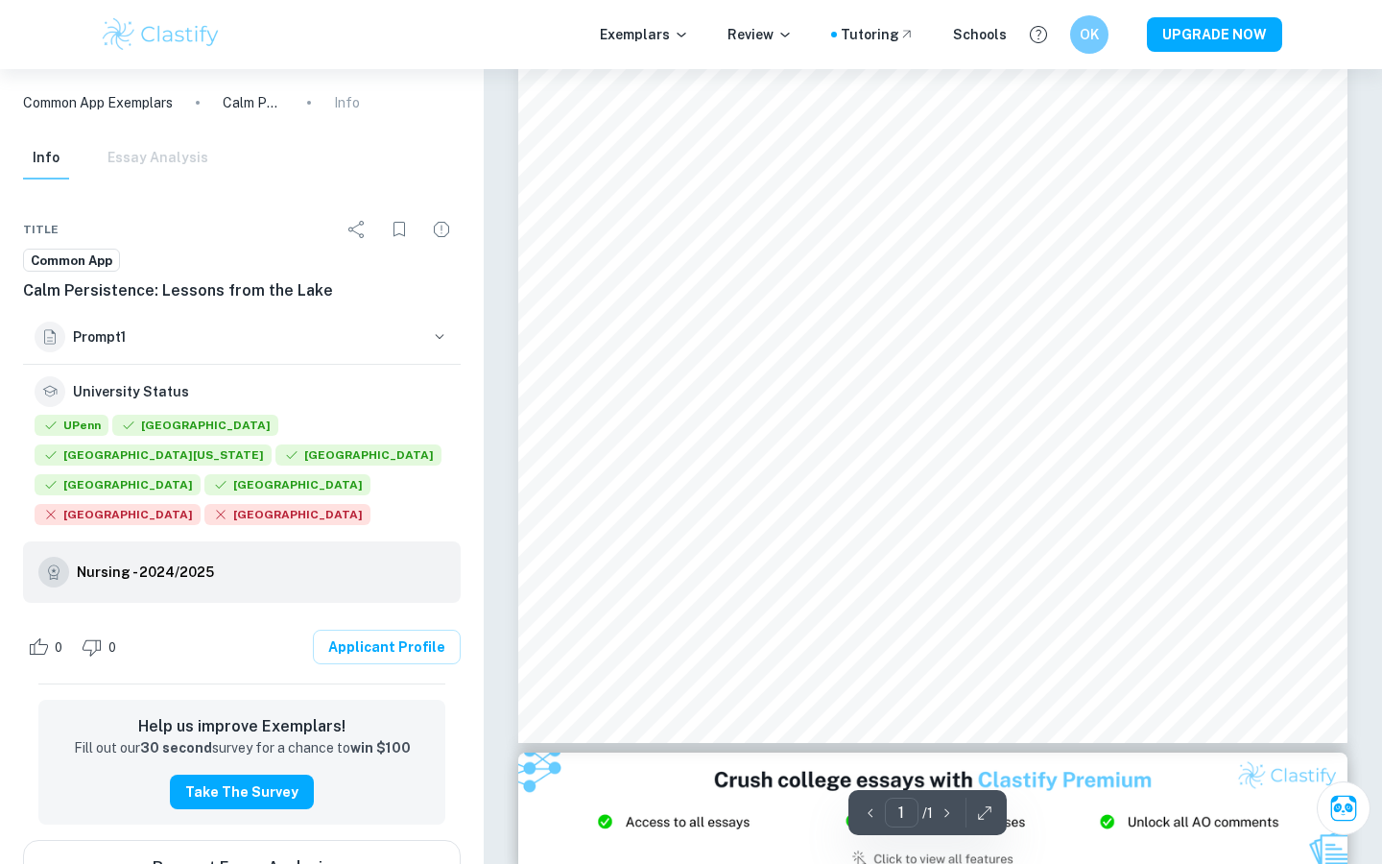
scroll to position [441, 0]
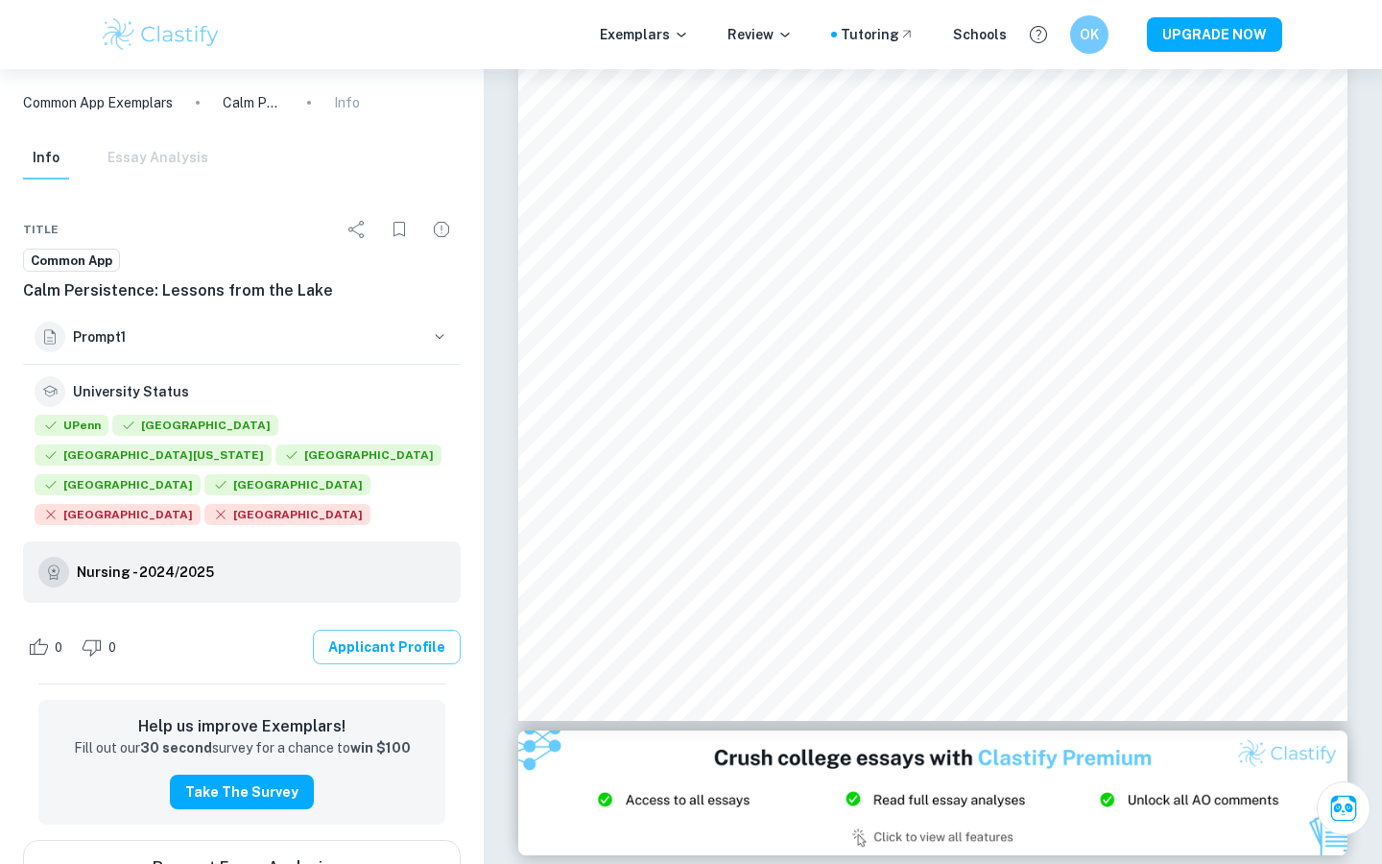
click at [430, 659] on link "Applicant Profile" at bounding box center [387, 647] width 148 height 35
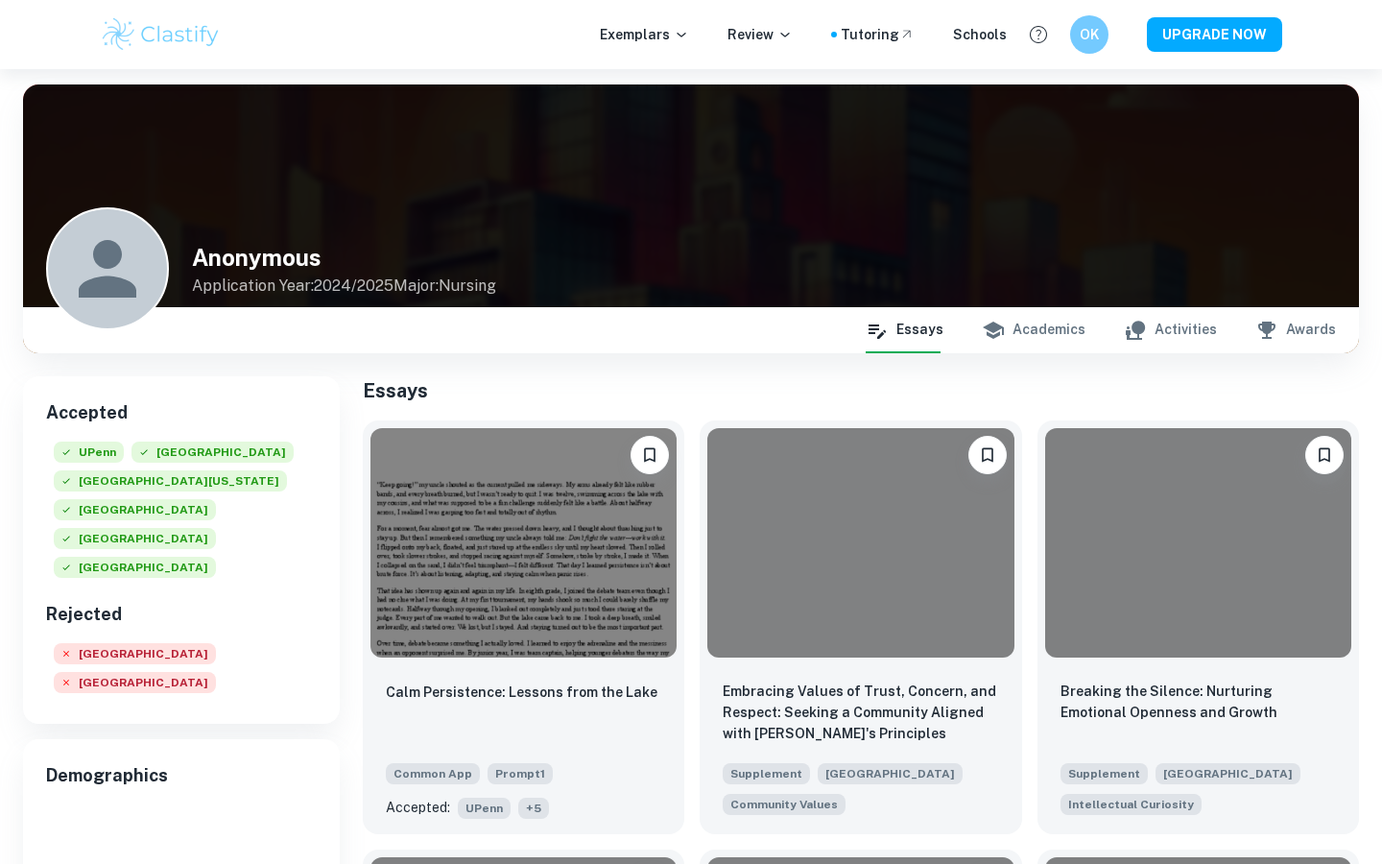
click at [1046, 332] on button "Academics" at bounding box center [1034, 330] width 104 height 46
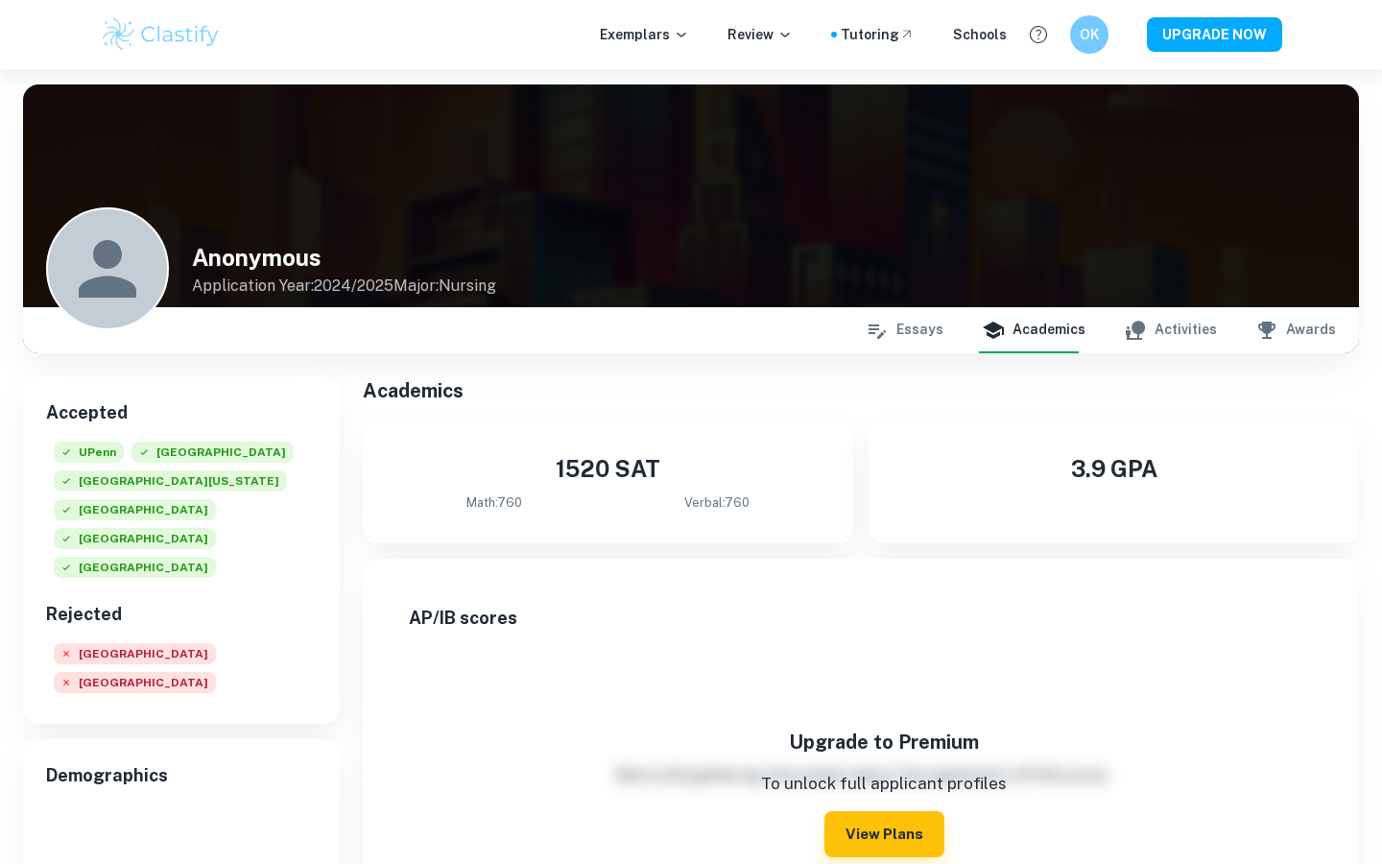
click at [929, 333] on button "Essays" at bounding box center [905, 330] width 78 height 46
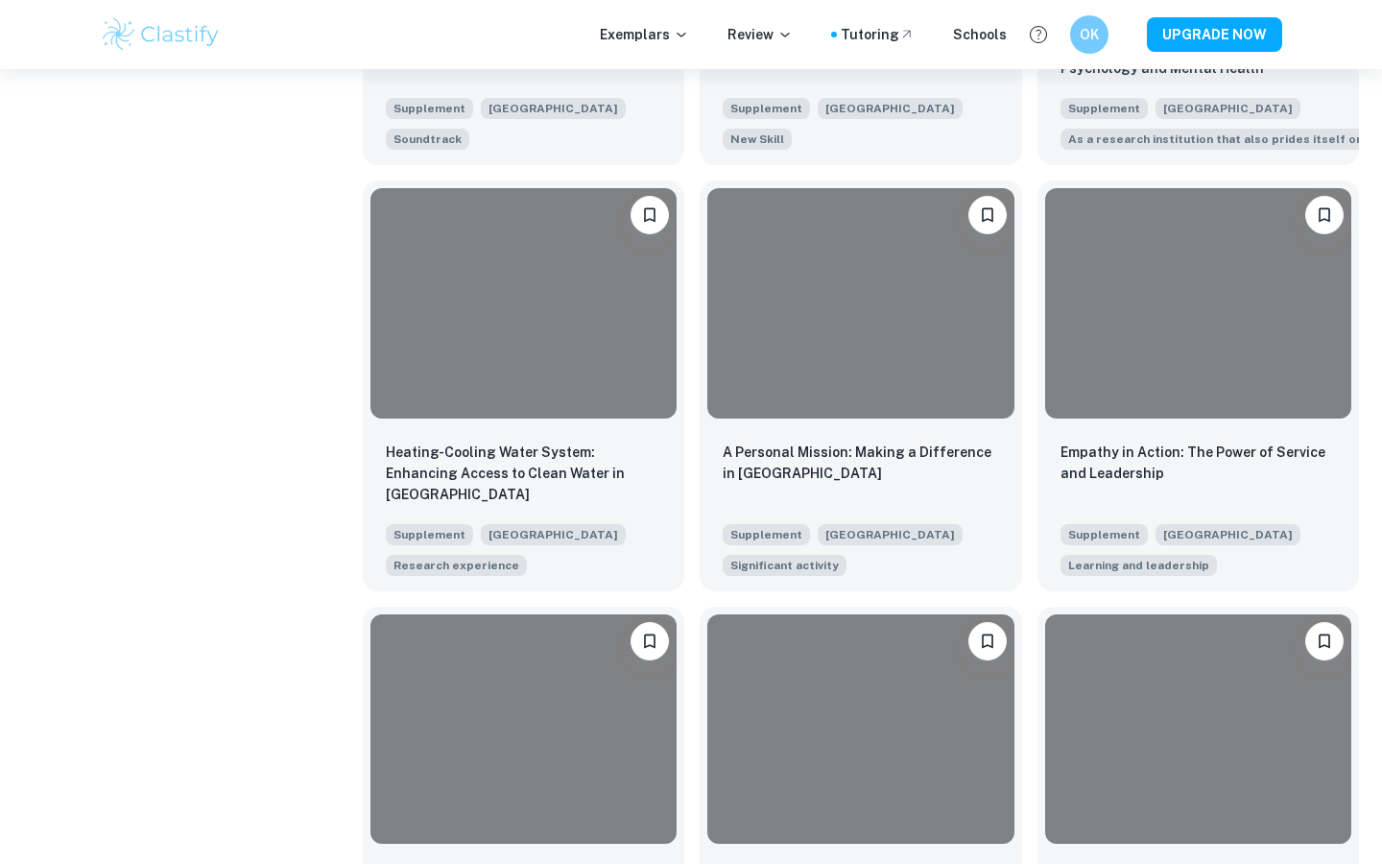
scroll to position [1500, 0]
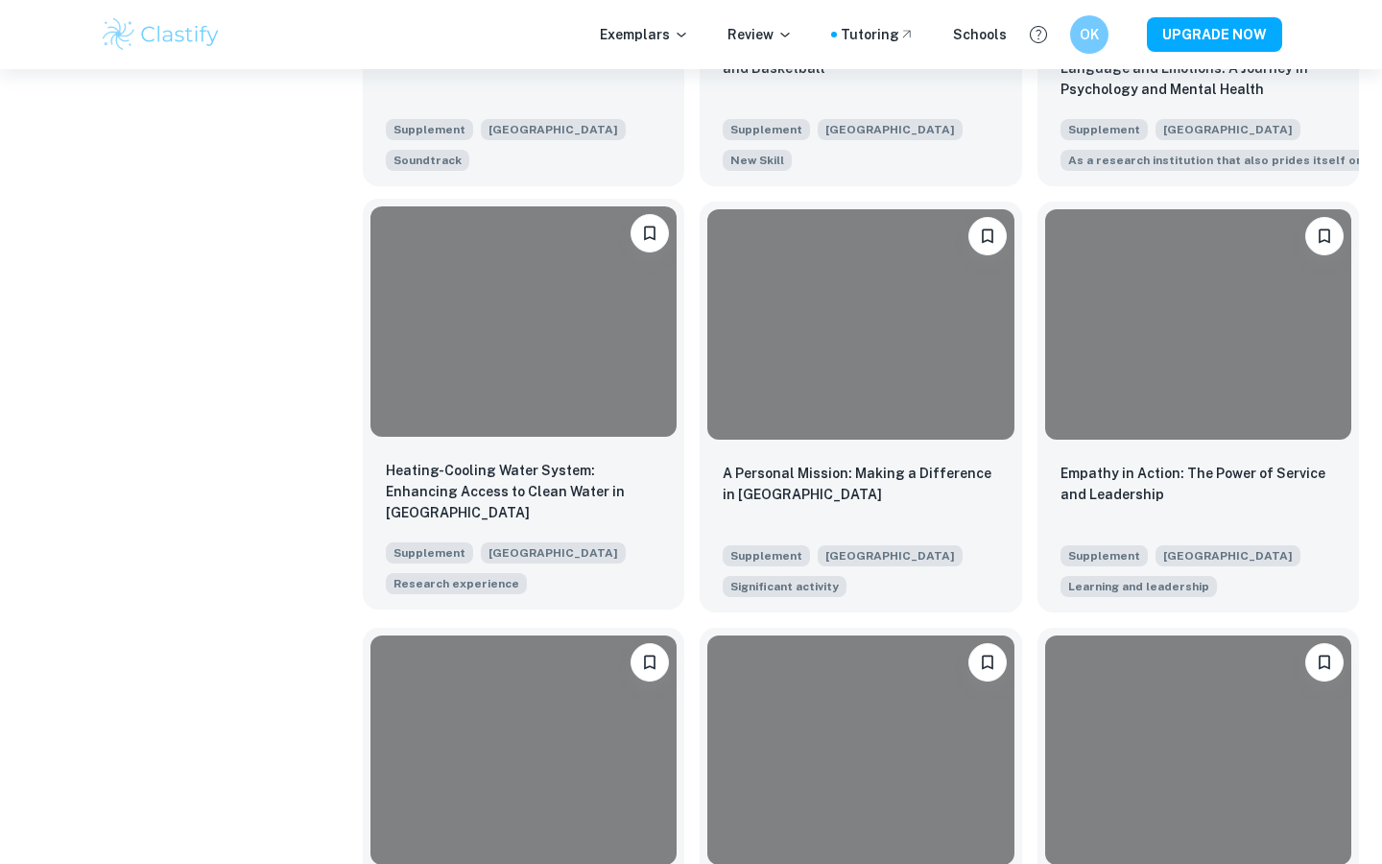
click at [541, 449] on div "Heating-Cooling Water System: Enhancing Access to Clean Water in [GEOGRAPHIC_DA…" at bounding box center [524, 526] width 322 height 165
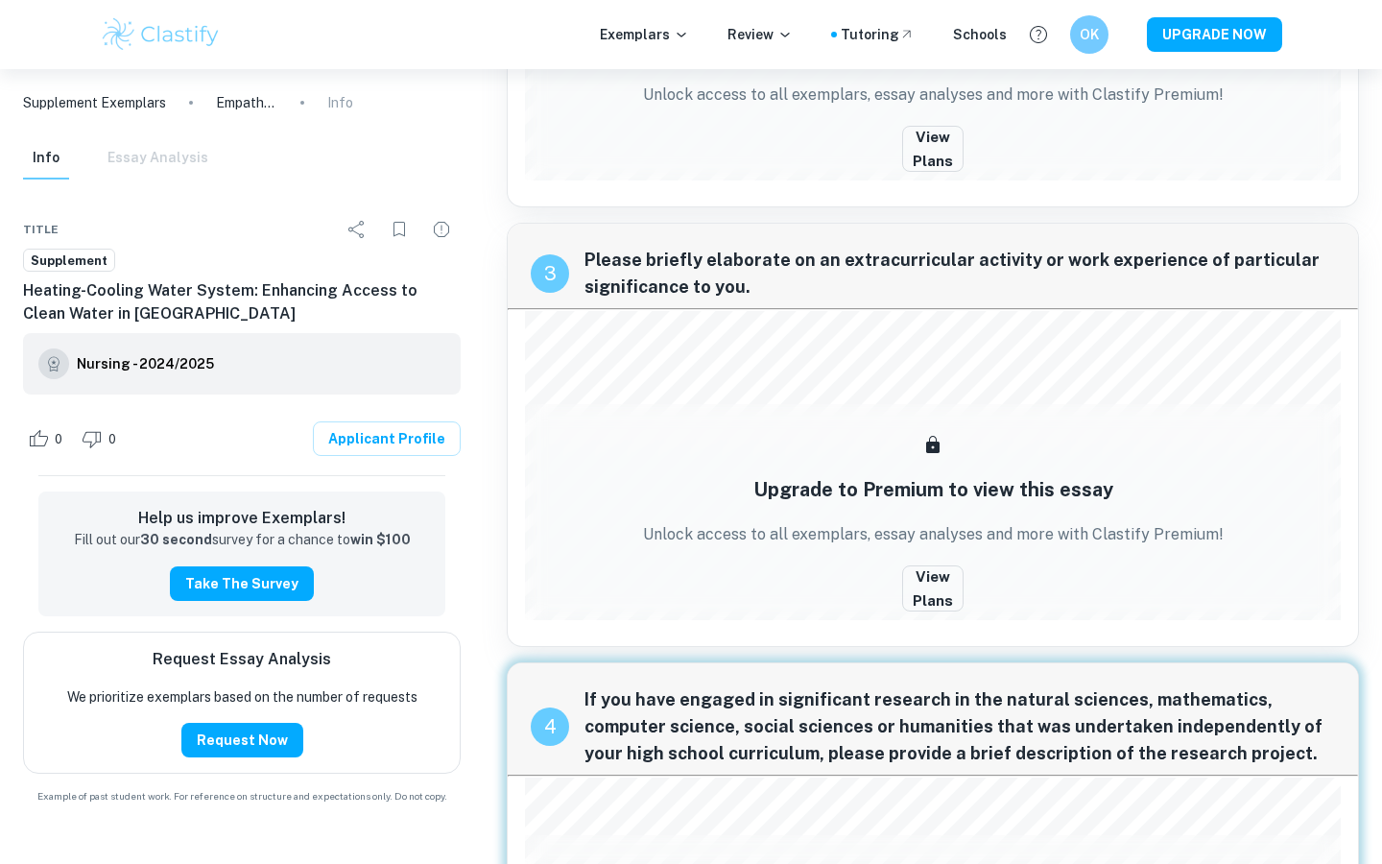
scroll to position [1394, 0]
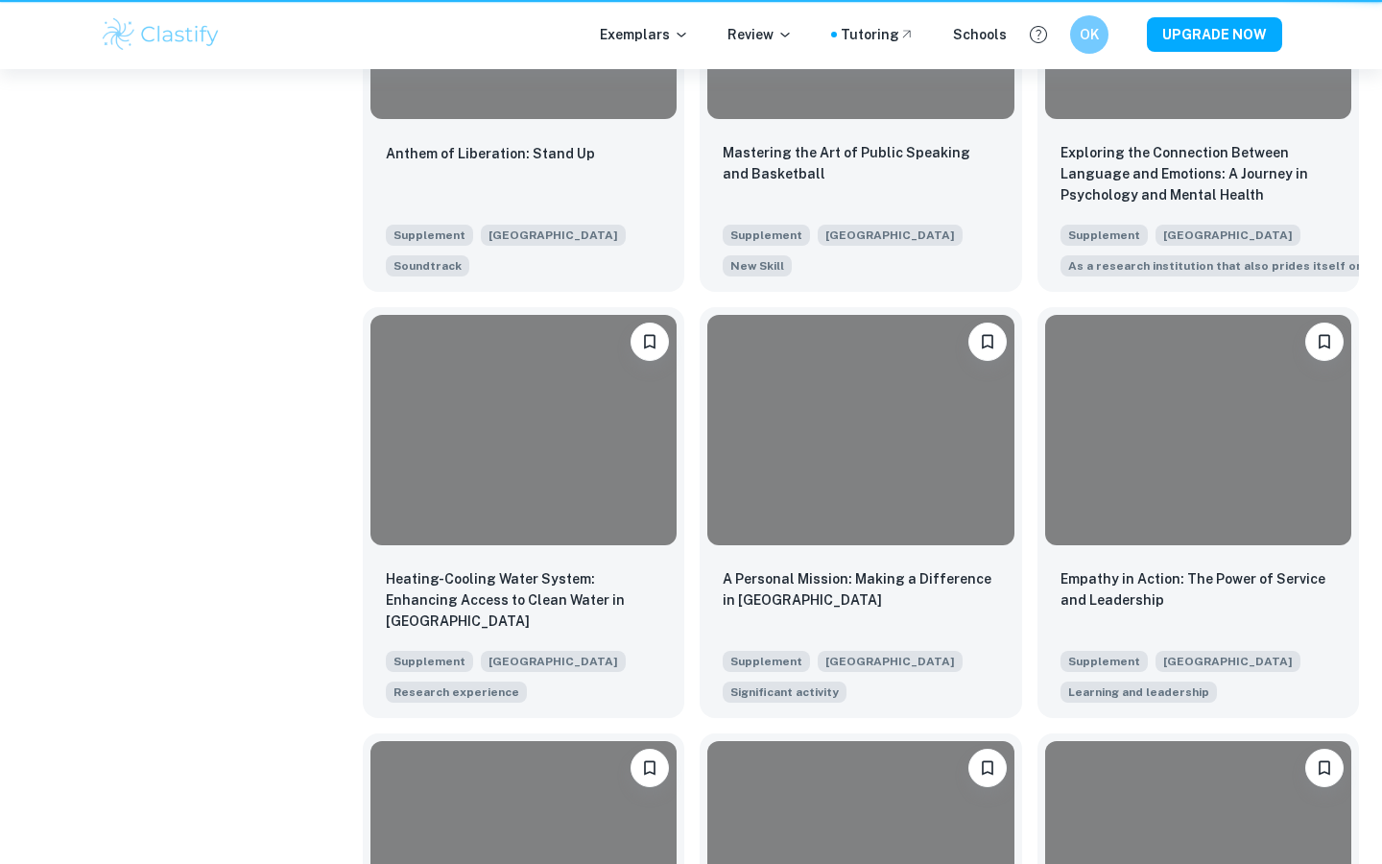
scroll to position [1500, 0]
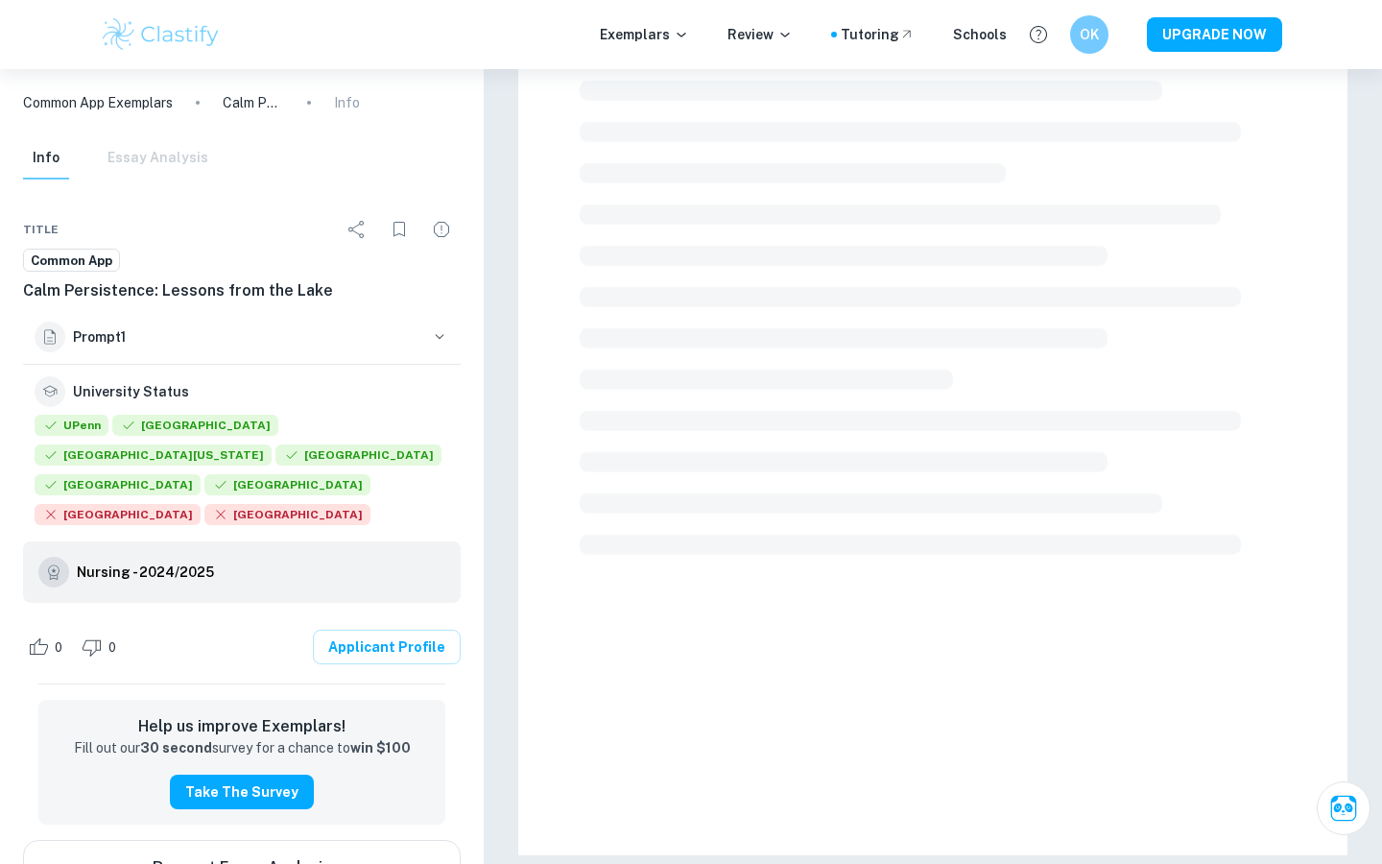
scroll to position [317, 0]
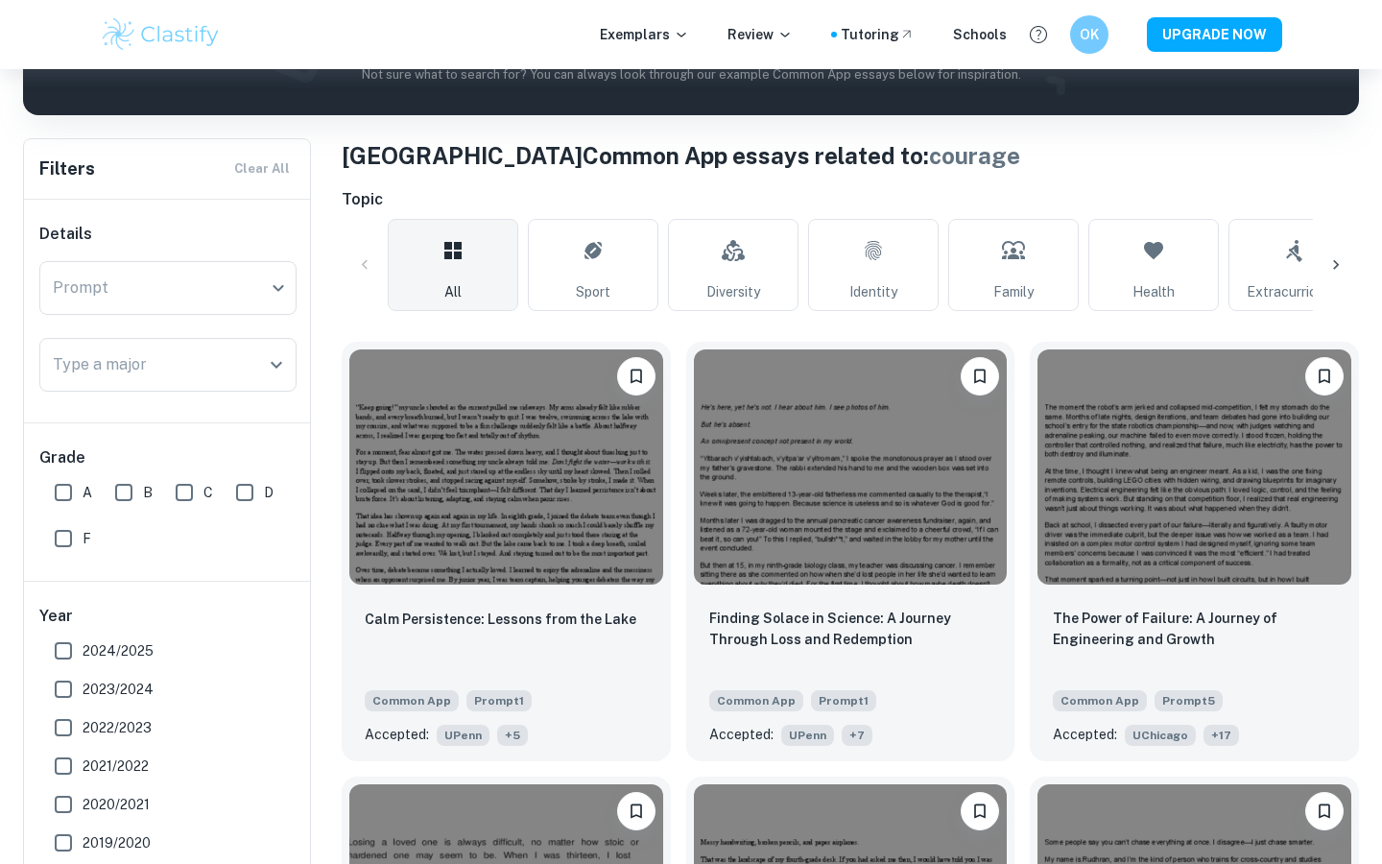
scroll to position [370, 0]
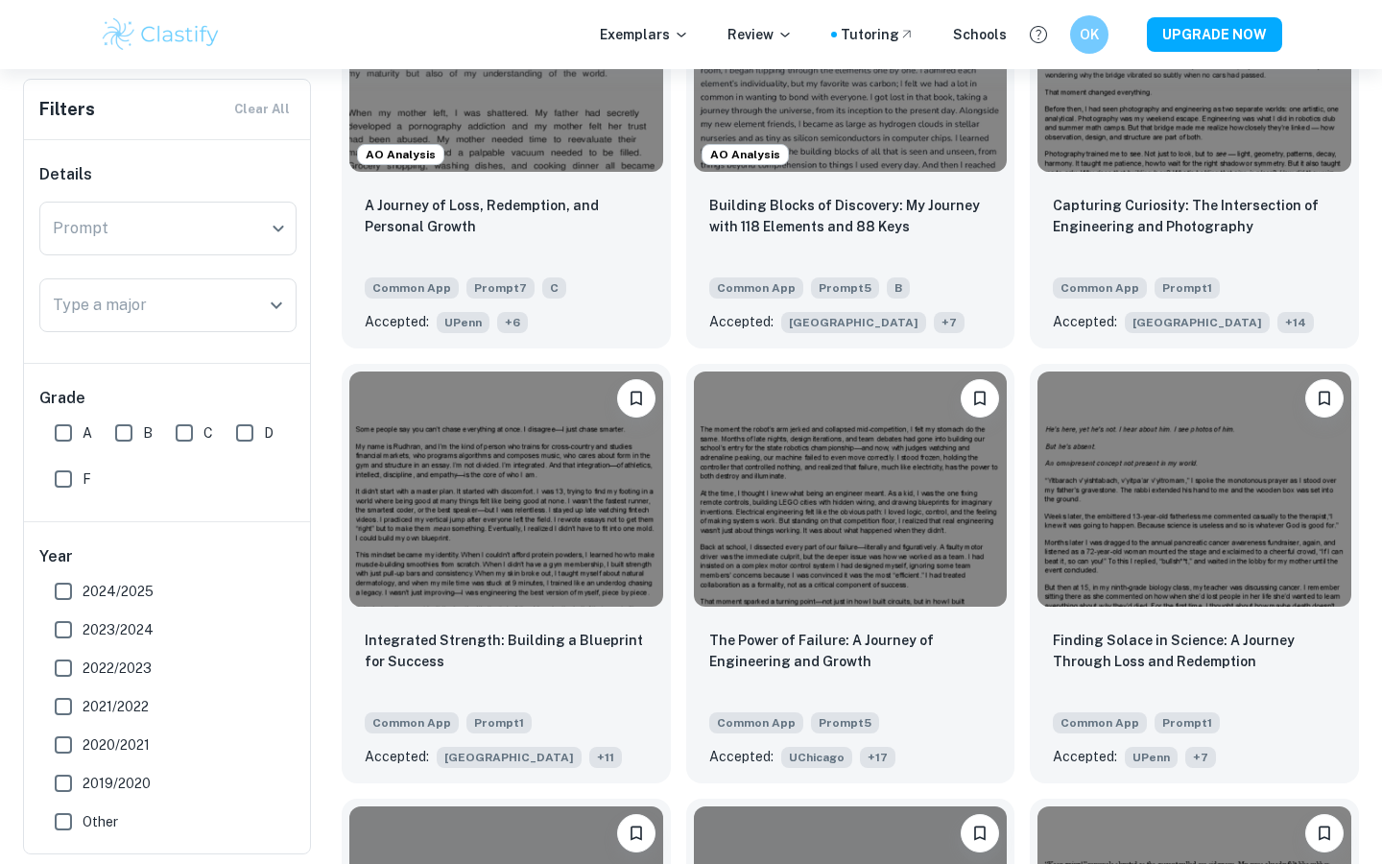
scroll to position [1084, 0]
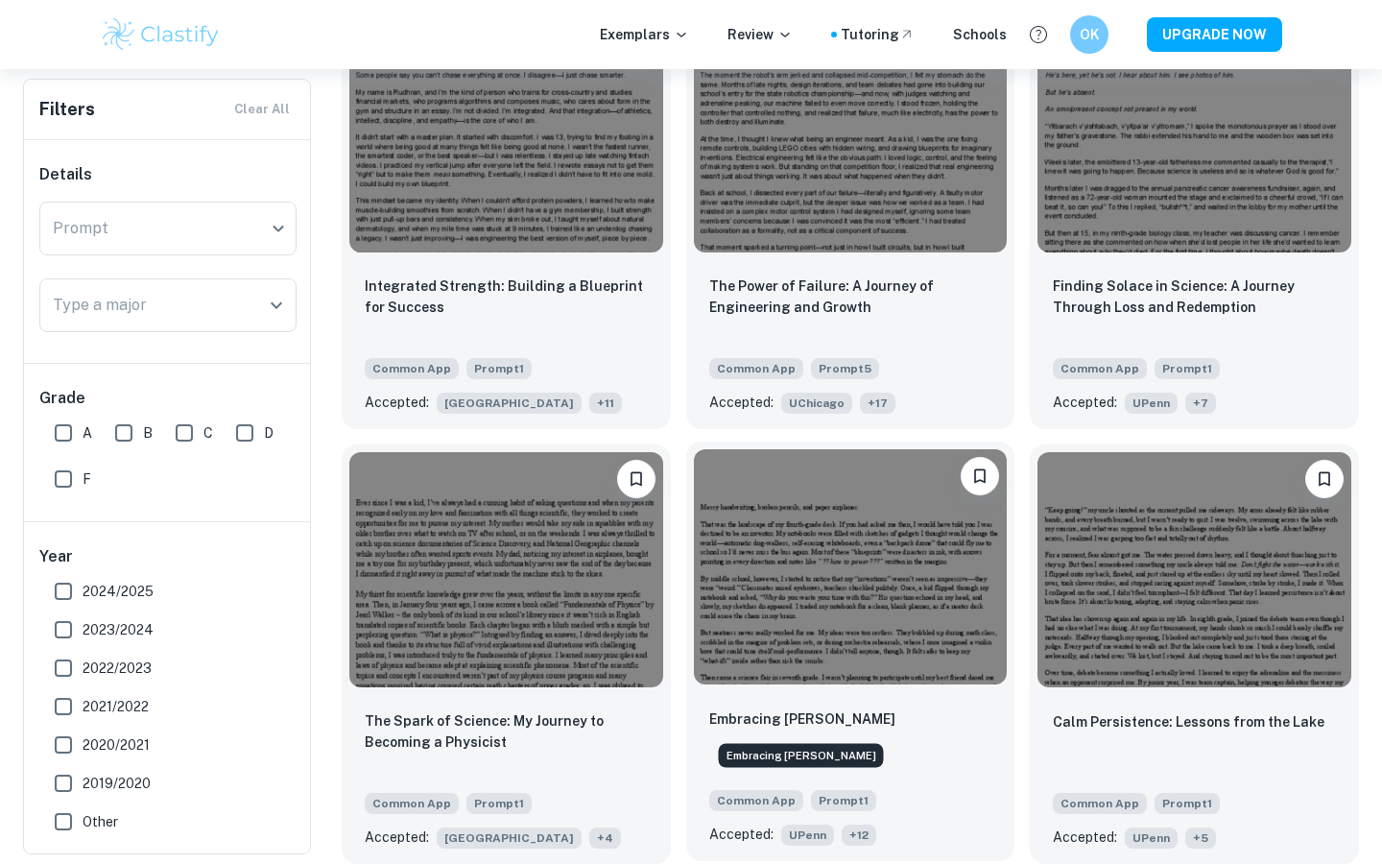
click at [787, 724] on p "Embracing [PERSON_NAME]" at bounding box center [802, 718] width 186 height 21
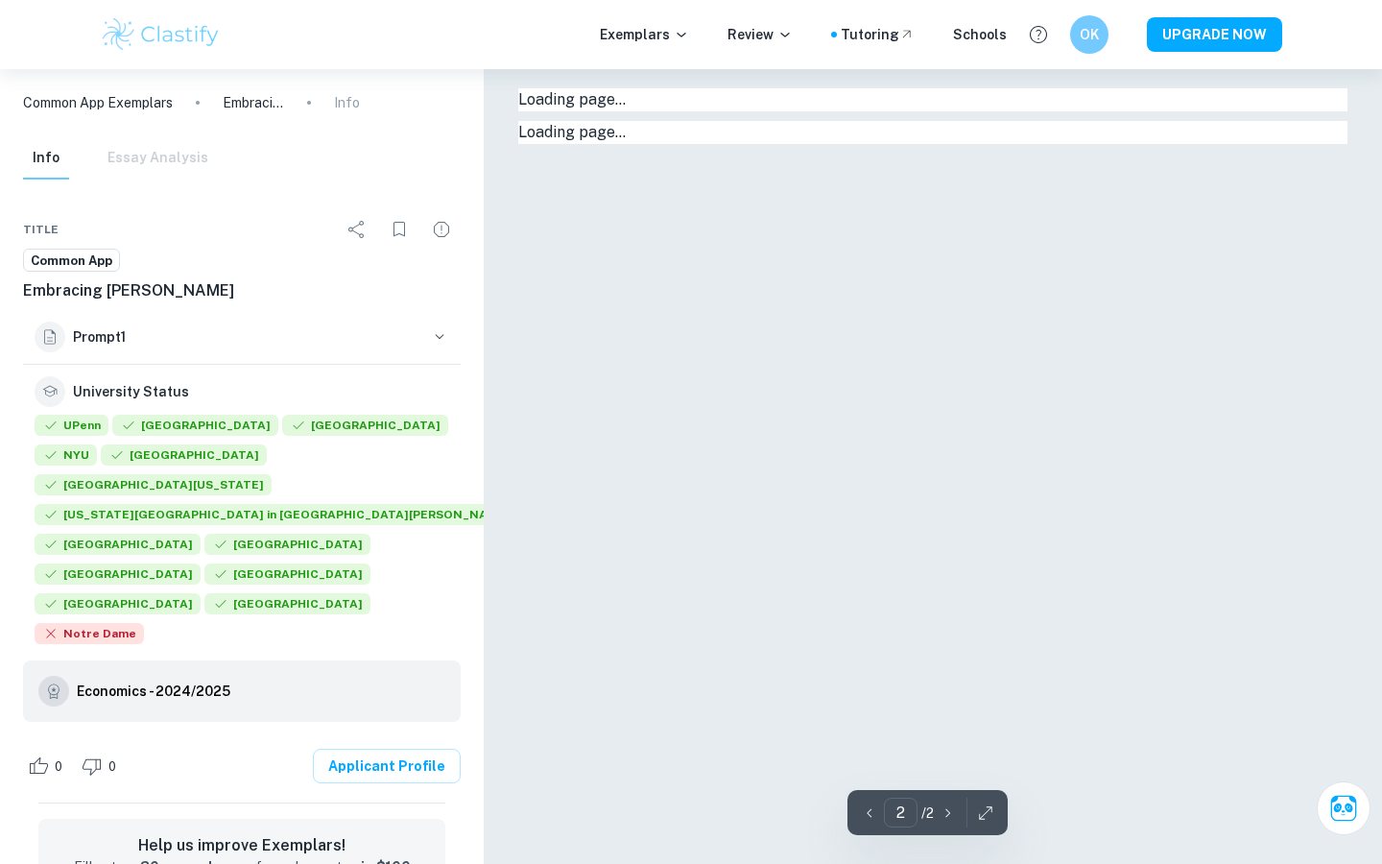
type input "1"
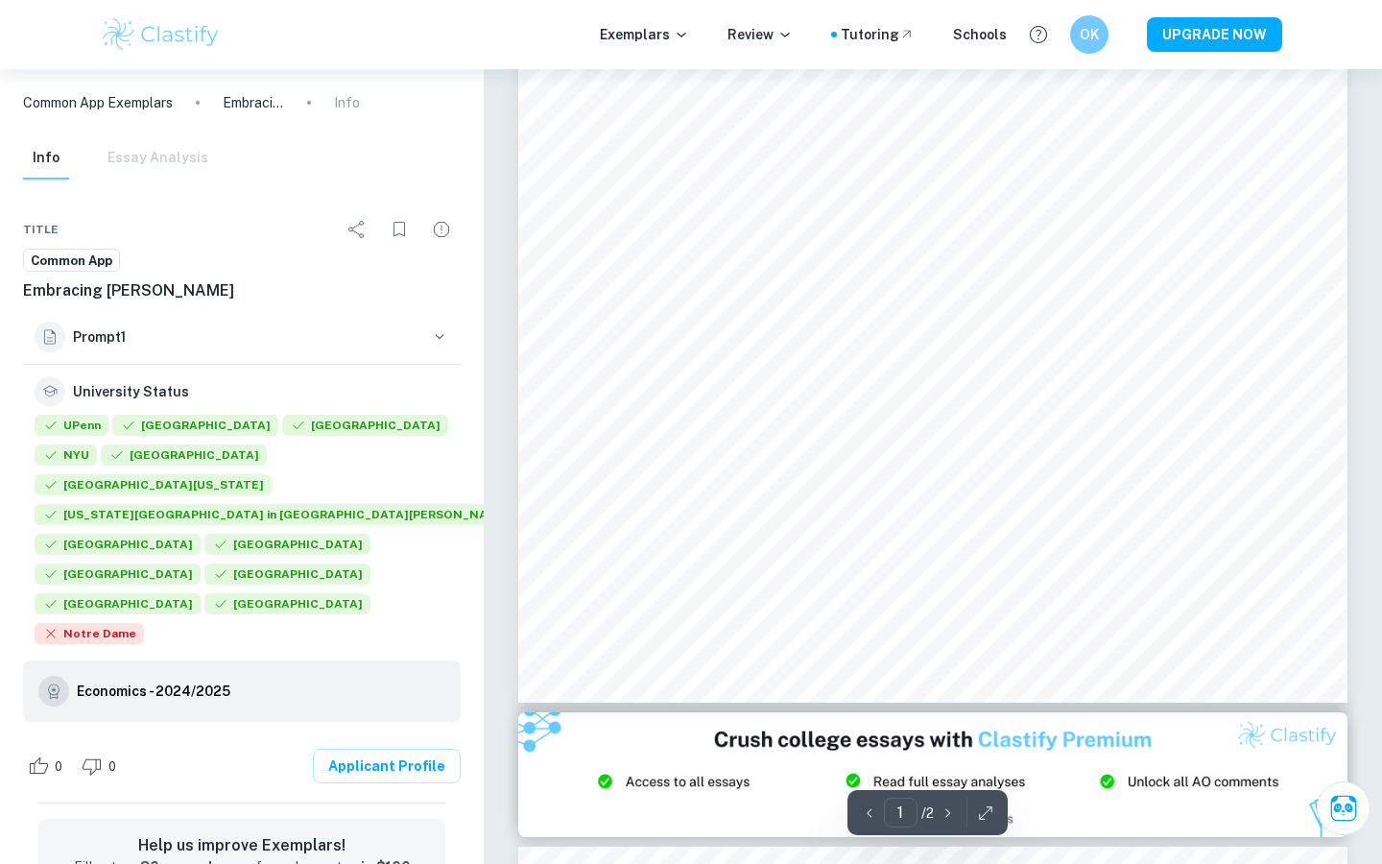
scroll to position [484, 0]
